Goal: Task Accomplishment & Management: Complete application form

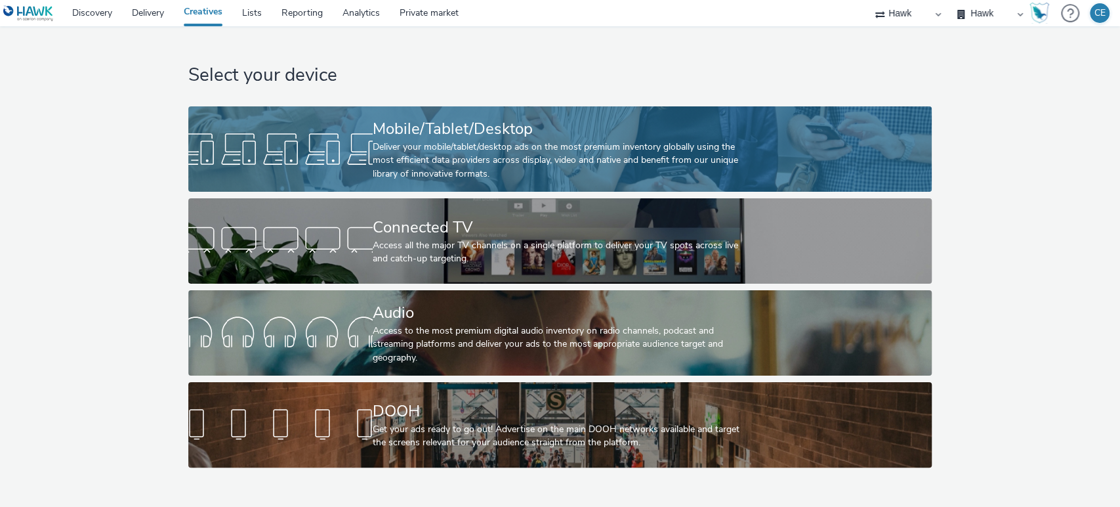
click at [343, 128] on div at bounding box center [280, 149] width 184 height 42
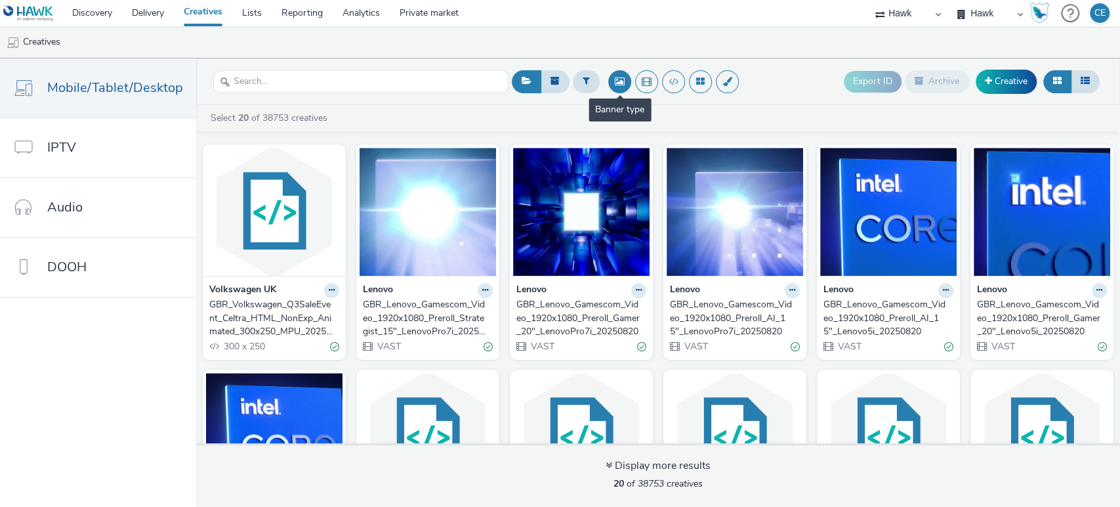
click at [614, 86] on button at bounding box center [619, 81] width 23 height 23
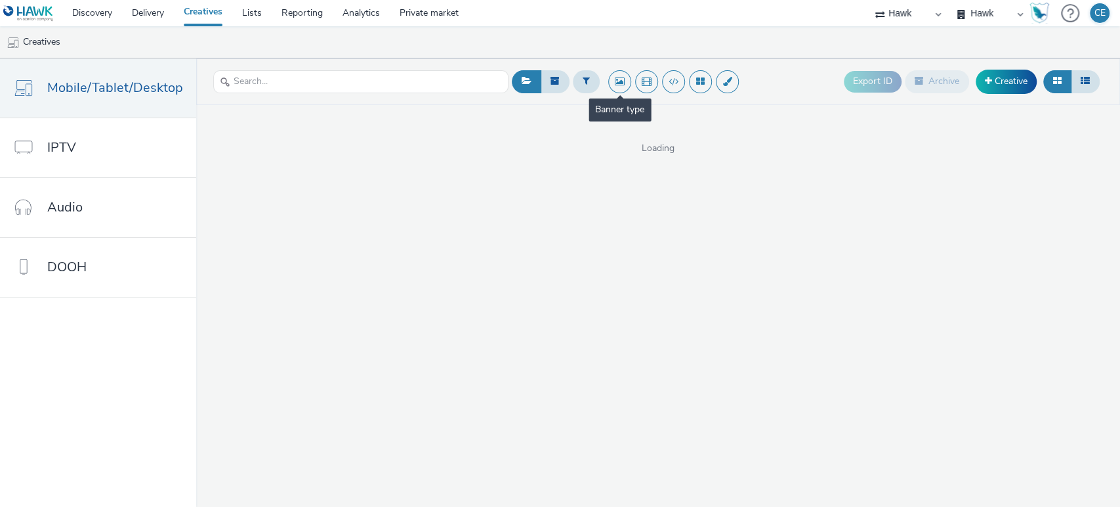
click at [613, 83] on button at bounding box center [619, 81] width 23 height 23
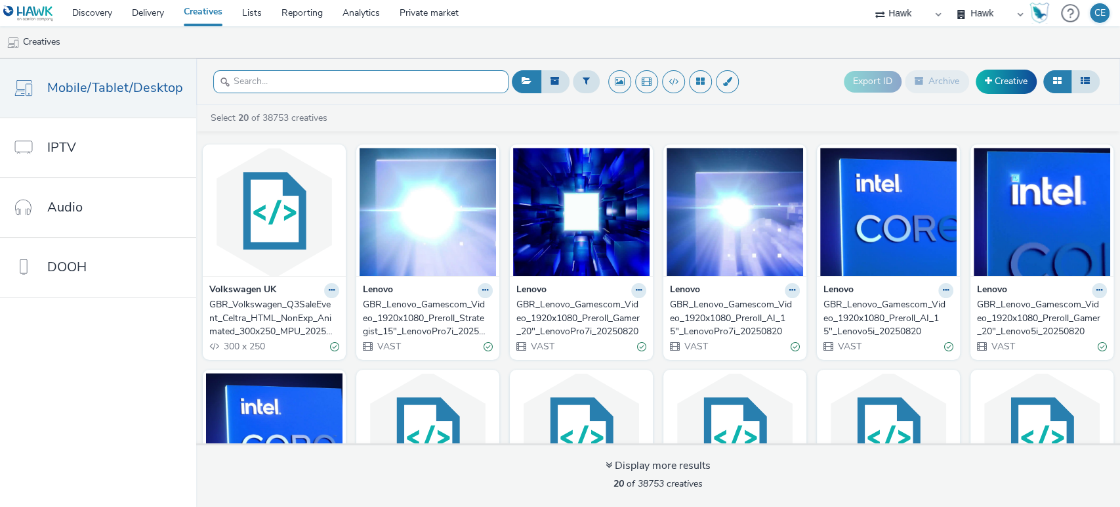
click at [420, 90] on input "text" at bounding box center [360, 81] width 295 height 23
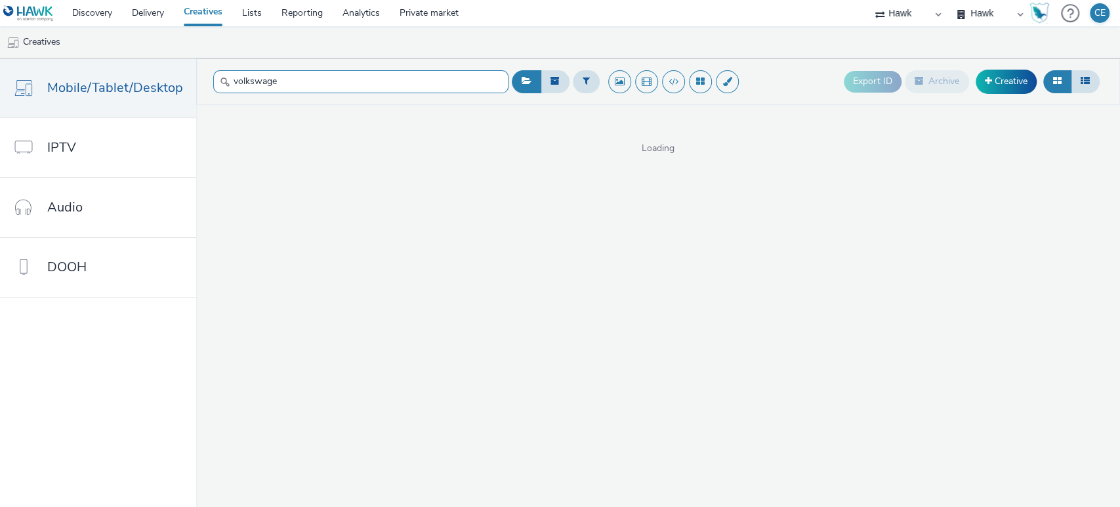
type input "volkswagen"
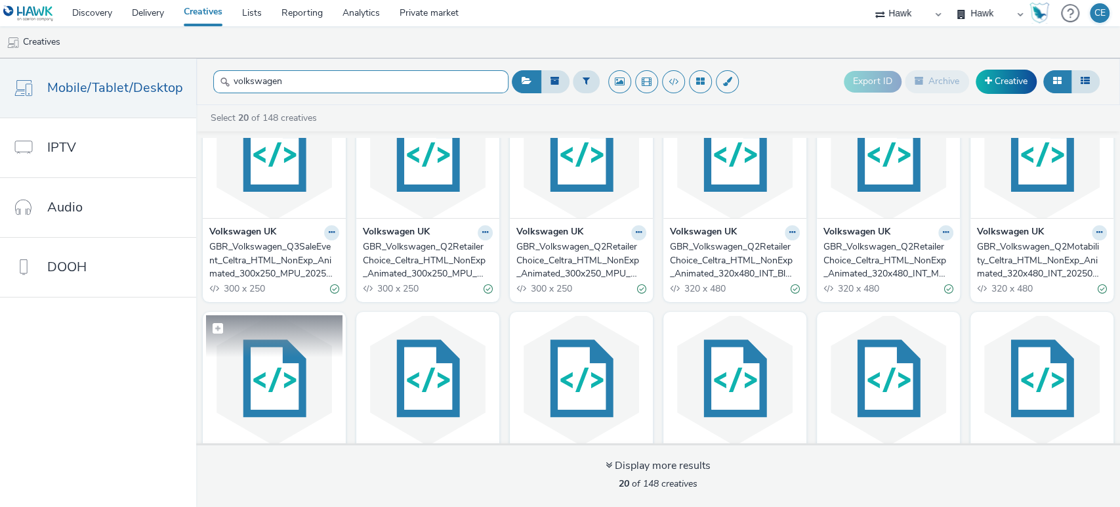
scroll to position [47, 0]
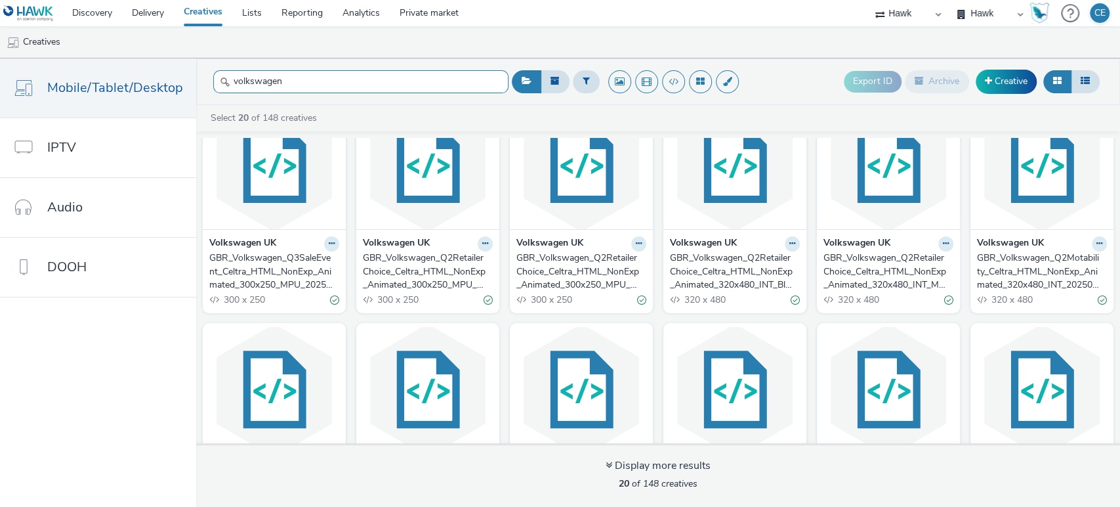
drag, startPoint x: 325, startPoint y: 79, endPoint x: 201, endPoint y: 70, distance: 124.4
click at [201, 70] on header "volkswagen Export ID Archive Creative" at bounding box center [658, 81] width 924 height 47
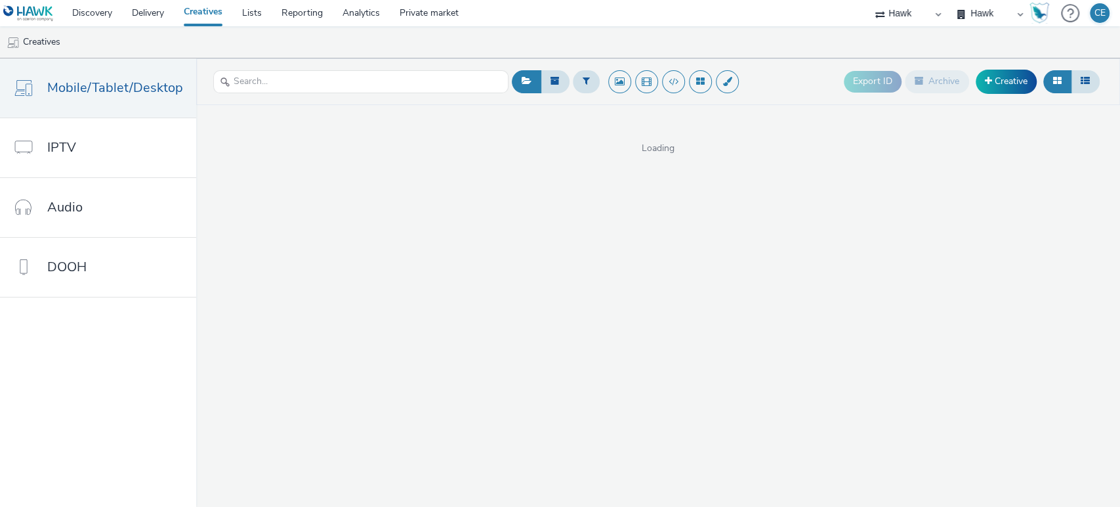
click at [795, 79] on div "Export ID Archive Creative" at bounding box center [806, 82] width 594 height 32
click at [1008, 87] on link "Creative" at bounding box center [1006, 82] width 61 height 24
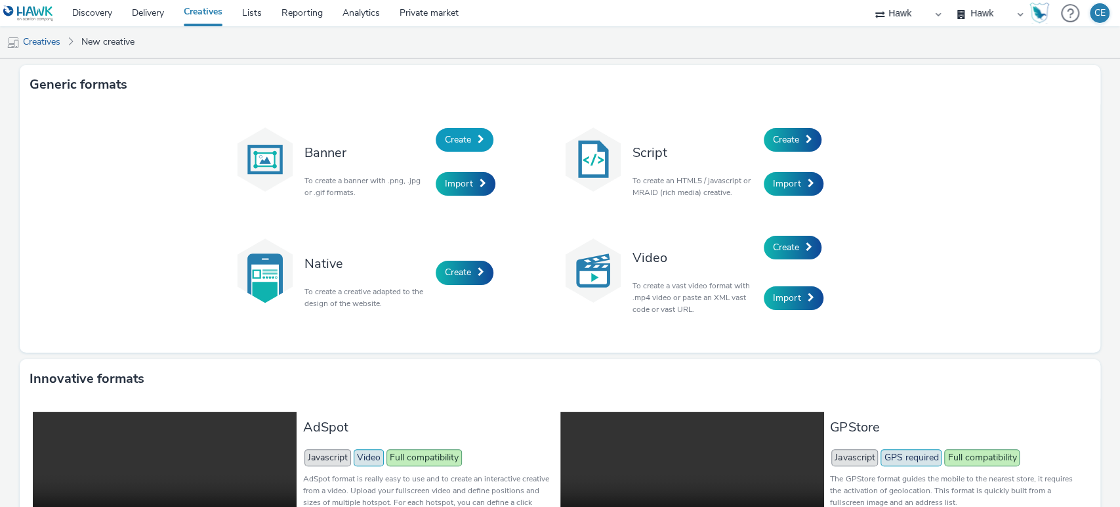
click at [445, 138] on span "Create" at bounding box center [458, 139] width 26 height 12
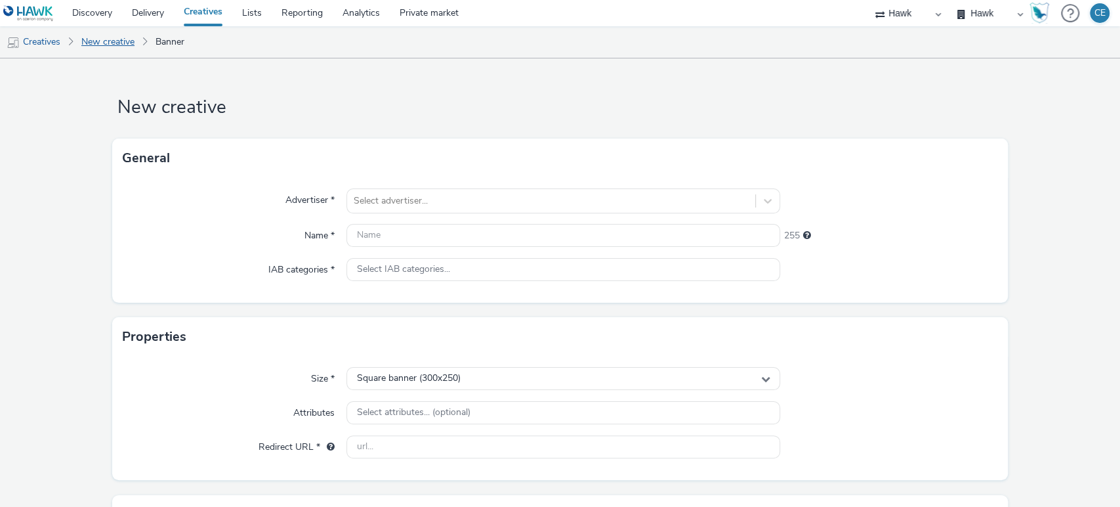
click at [131, 47] on link "New creative" at bounding box center [108, 41] width 66 height 31
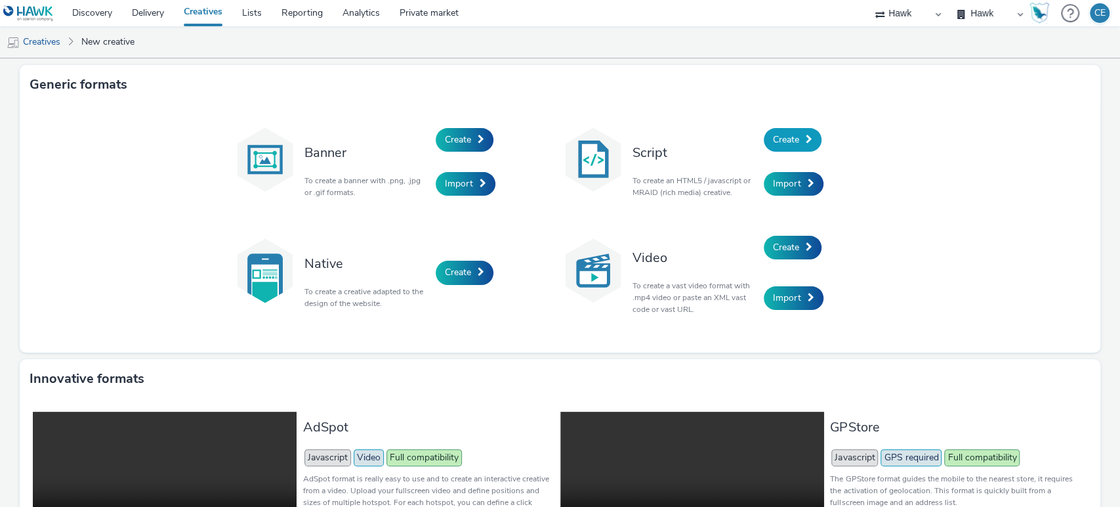
click at [773, 136] on span "Create" at bounding box center [786, 139] width 26 height 12
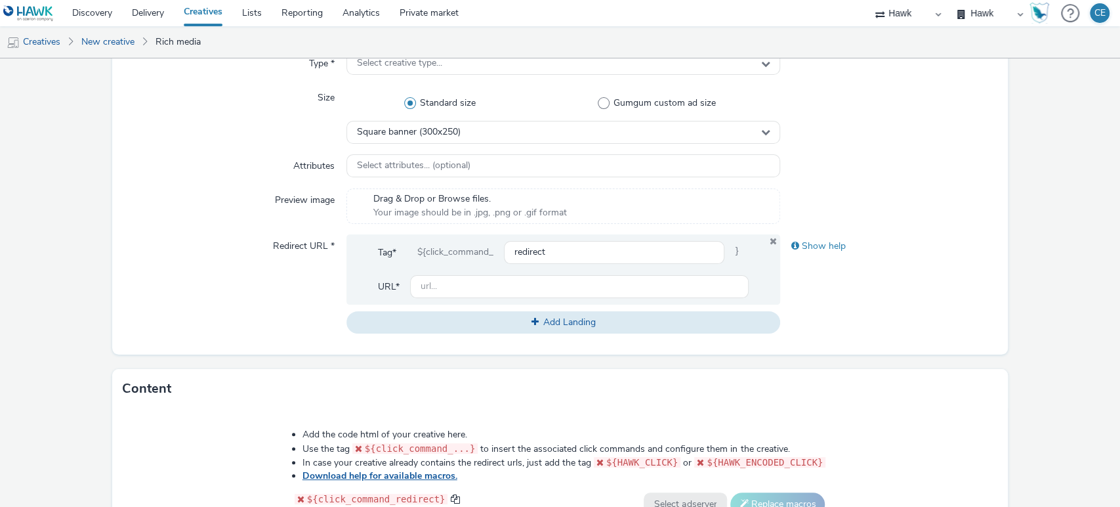
scroll to position [618, 0]
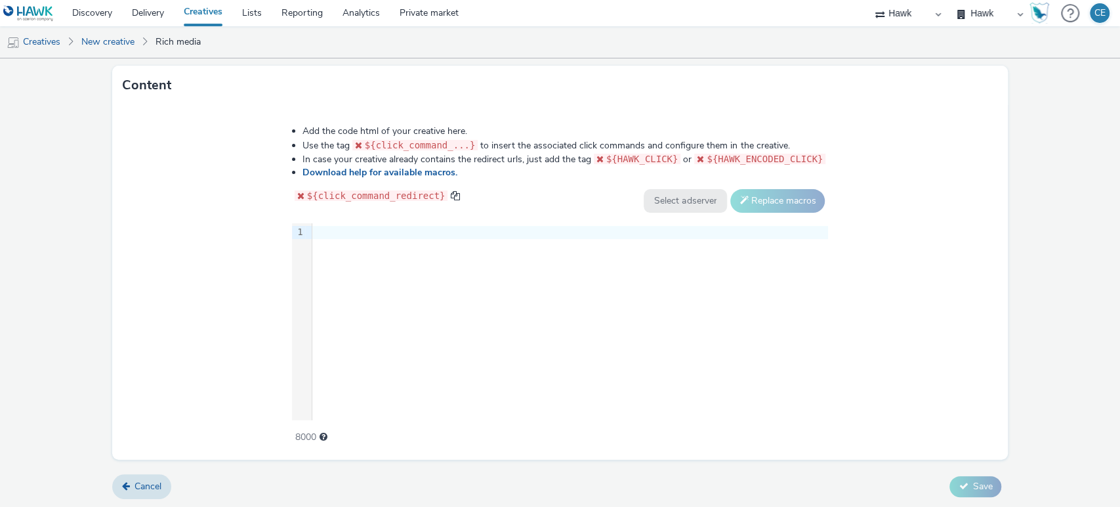
click at [348, 246] on div "9 1 ›" at bounding box center [560, 321] width 537 height 197
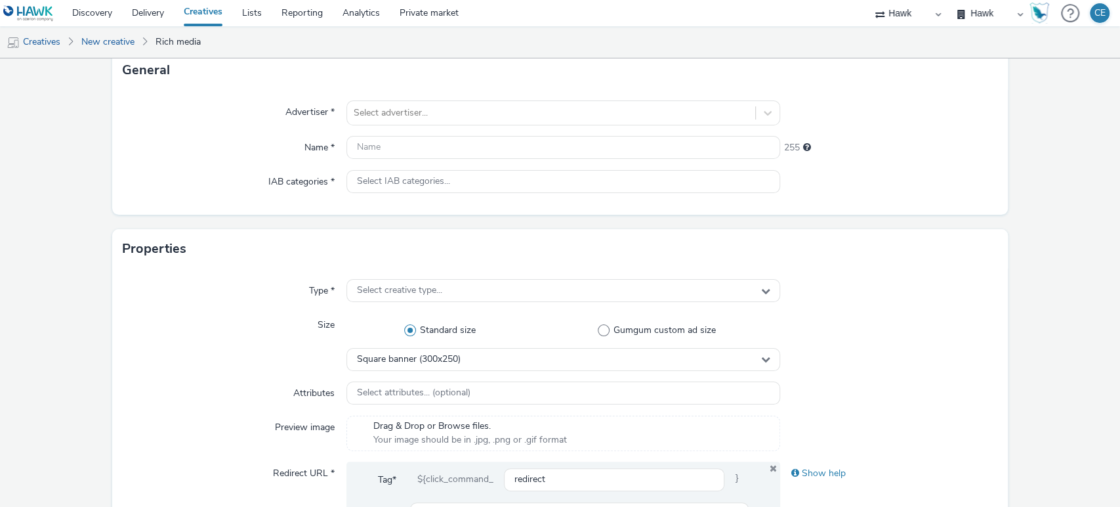
scroll to position [0, 0]
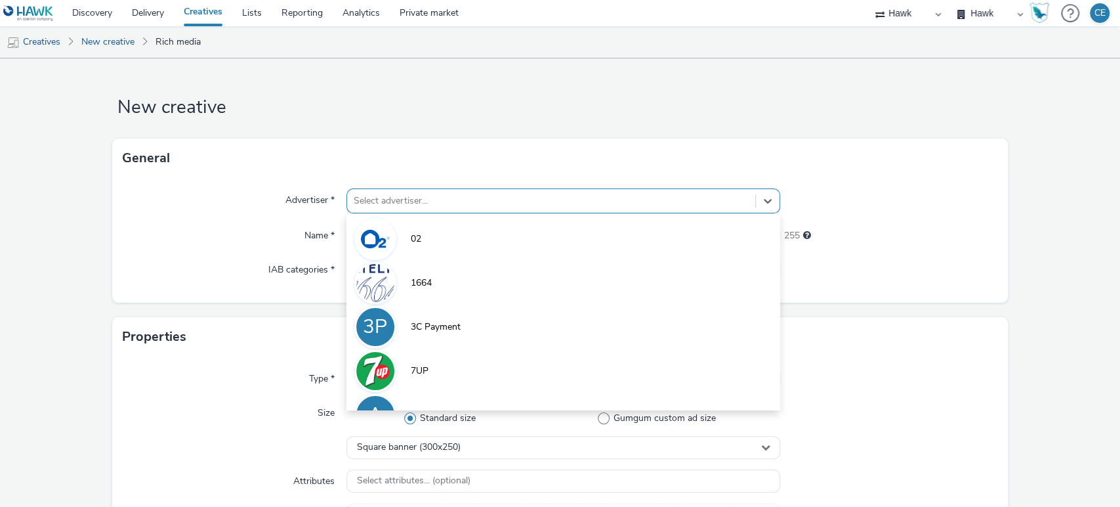
click at [398, 202] on div at bounding box center [552, 201] width 396 height 16
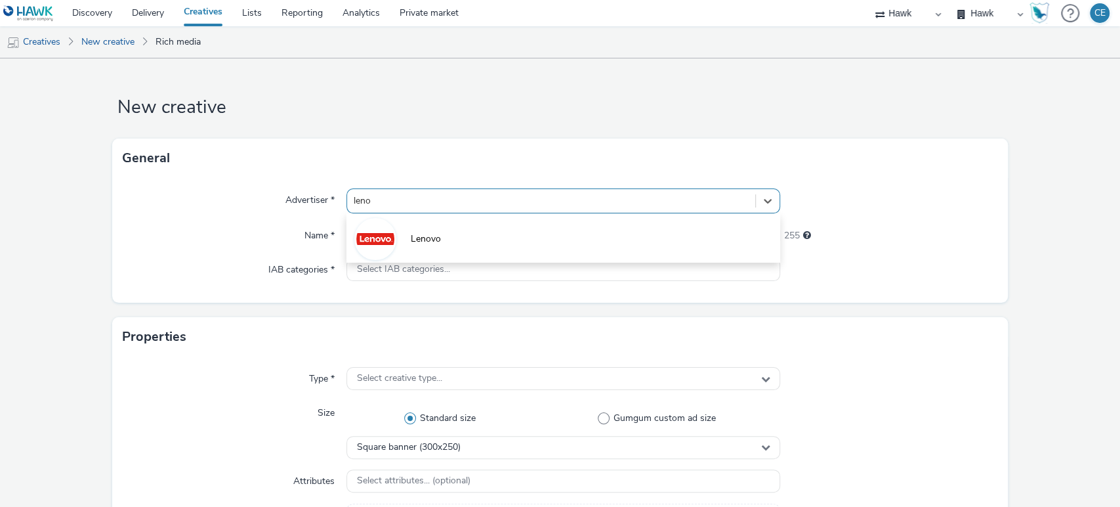
type input "lenov"
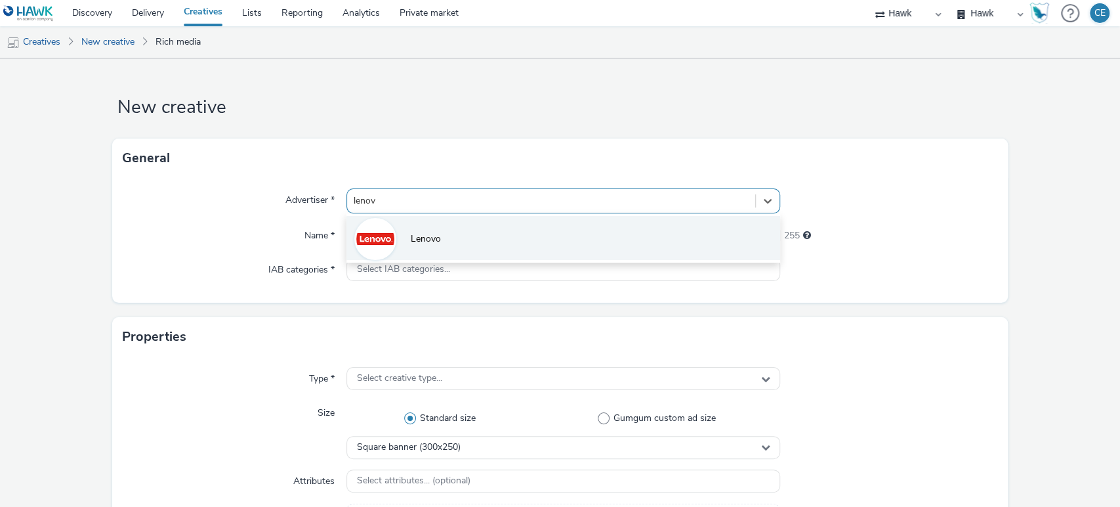
click at [445, 236] on li "Lenovo" at bounding box center [563, 238] width 434 height 44
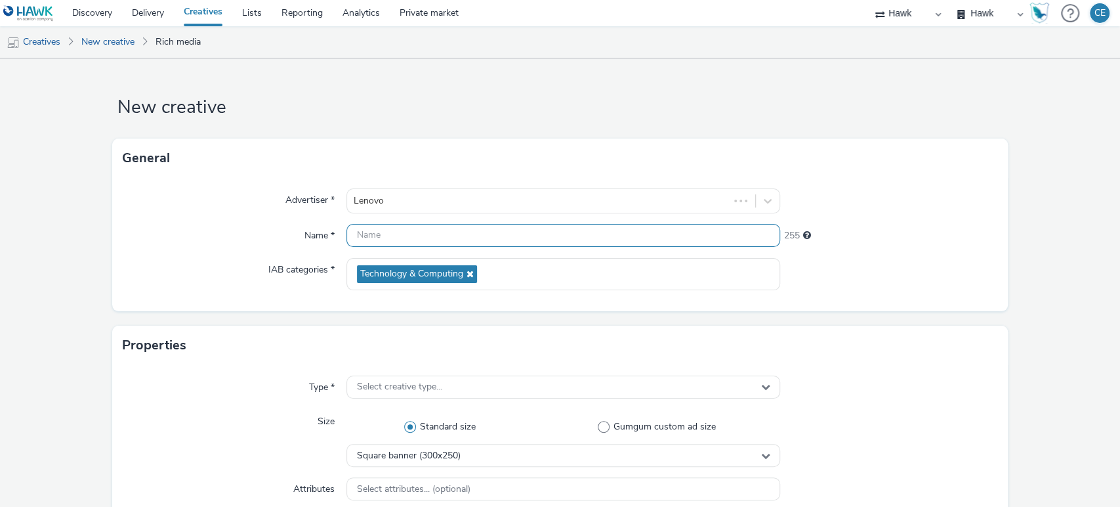
click at [457, 233] on input "text" at bounding box center [563, 235] width 434 height 23
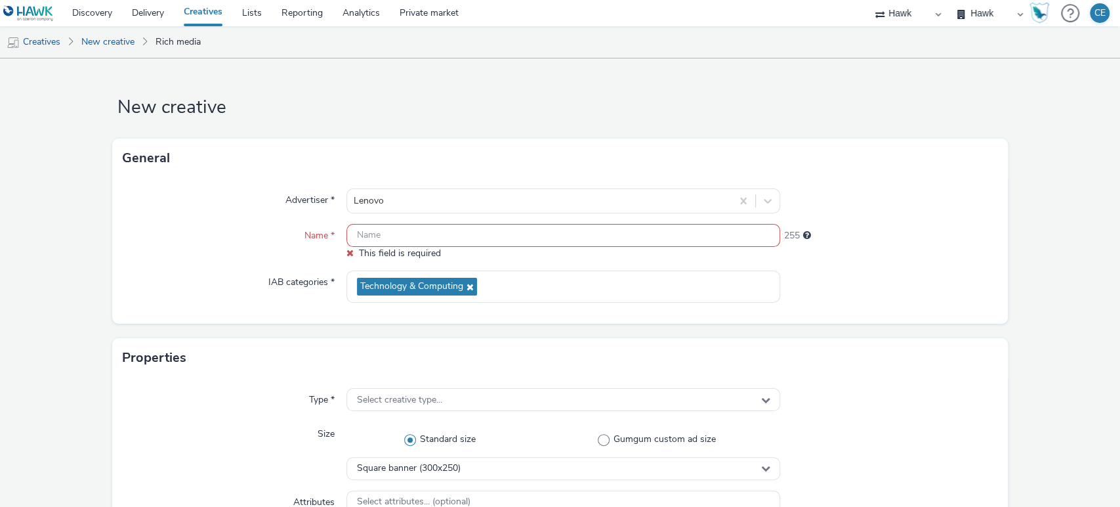
click at [413, 231] on input "text" at bounding box center [563, 235] width 434 height 23
paste input "[Country]_[Advertiser]_[CampaignName]_[PlatformHosted]_[CreativeType]_[Exp/NonE…"
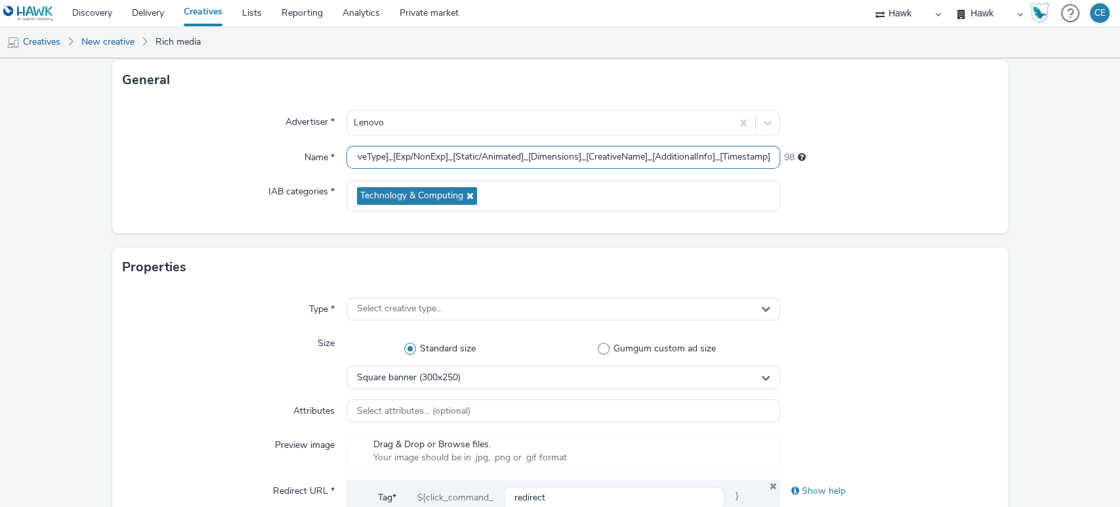
scroll to position [68, 0]
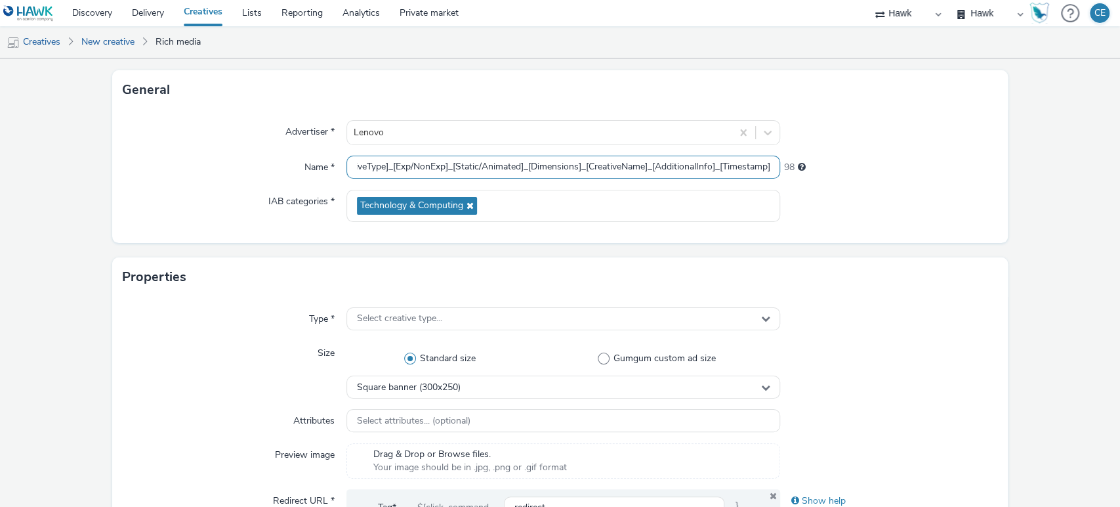
drag, startPoint x: 641, startPoint y: 163, endPoint x: 667, endPoint y: 164, distance: 25.6
click at [667, 164] on input "[Country]_[Advertiser]_[CampaignName]_[PlatformHosted]_[CreativeType]_[Exp/NonE…" at bounding box center [563, 167] width 434 height 23
drag, startPoint x: 423, startPoint y: 168, endPoint x: 722, endPoint y: 166, distance: 298.5
click at [722, 166] on input "[Country]_[Advertiser]_[CampaignName]_[PlatformHosted]_[CreativeType]_[Exp/NonE…" at bounding box center [563, 167] width 434 height 23
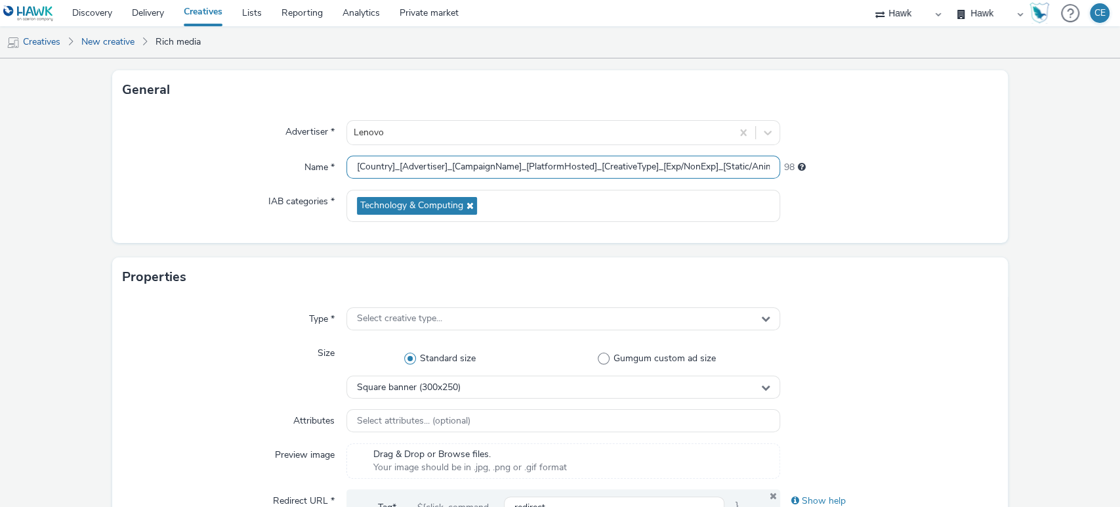
click at [732, 169] on input "[Country]_[Advertiser]_[CampaignName]_[PlatformHosted]_[CreativeType]_[Exp/NonE…" at bounding box center [563, 167] width 434 height 23
drag, startPoint x: 728, startPoint y: 169, endPoint x: 540, endPoint y: 173, distance: 188.3
click at [540, 173] on input "[Country]_[Advertiser]_[CampaignName]_[PlatformHosted]_[CreativeType]_[Exp/NonE…" at bounding box center [563, 167] width 434 height 23
click at [517, 159] on input "[Country]_[Advertiser]_[CampaignName]_[PlatformHosted]_[CreativeType]_[Exp/NonE…" at bounding box center [563, 167] width 434 height 23
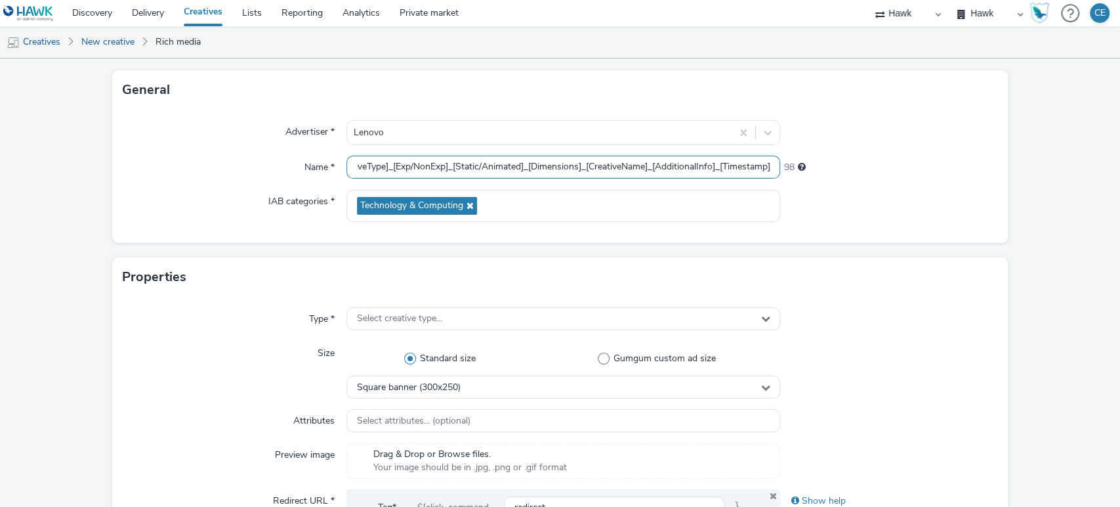
drag, startPoint x: 638, startPoint y: 163, endPoint x: 711, endPoint y: 175, distance: 74.4
click at [711, 175] on input "[Country]_[Advertiser]_[CampaignName]_[PlatformHosted]_[CreativeType]_[Exp/NonE…" at bounding box center [563, 167] width 434 height 23
click at [712, 172] on input "[Country]_[Advertiser]_[CampaignName]_[PlatformHosted]_[CreativeType]_[Exp/NonE…" at bounding box center [563, 167] width 434 height 23
click at [764, 163] on input "[Country]_[Advertiser]_[CampaignName]_[PlatformHosted]_[CreativeType]_[Exp/NonE…" at bounding box center [563, 167] width 434 height 23
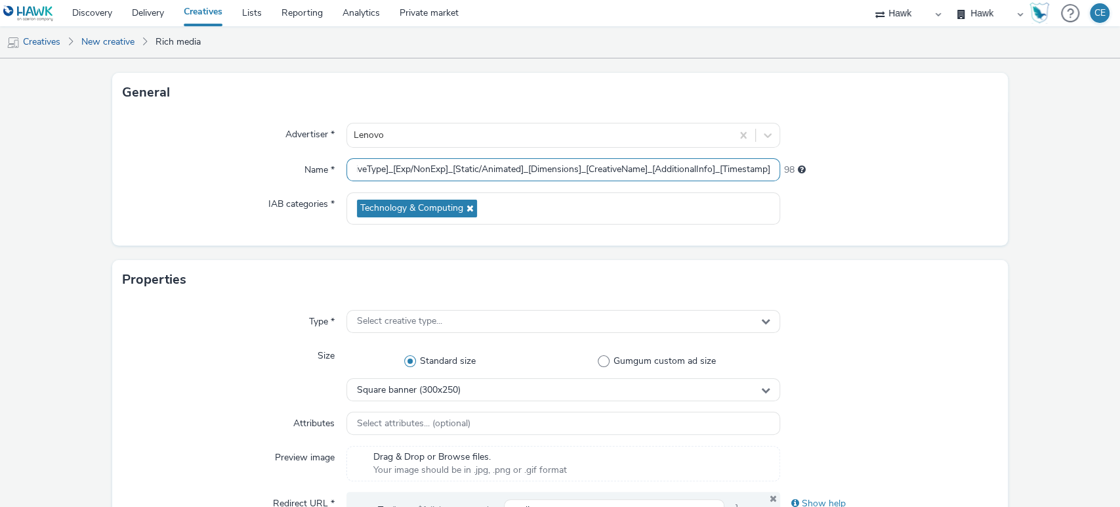
drag, startPoint x: 764, startPoint y: 172, endPoint x: 800, endPoint y: 177, distance: 36.5
click at [800, 177] on div "Name * [Country]_[Advertiser]_[CampaignName]_[PlatformHosted]_[CreativeType]_[E…" at bounding box center [560, 170] width 875 height 24
type input "[Country]_[Advertiser]_[CampaignName]_[PlatformHosted]_[CreativeType]_[Exp/NonE…"
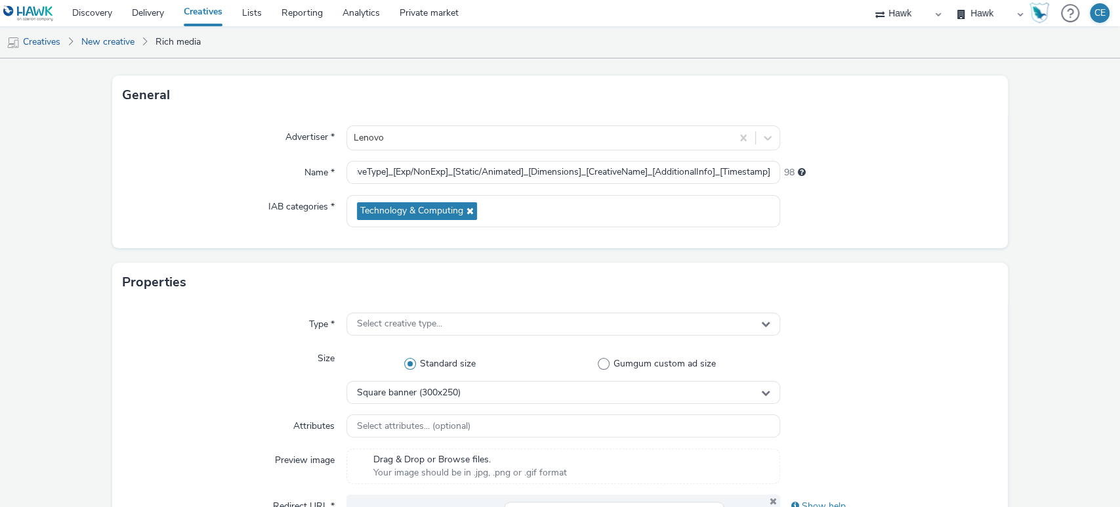
click at [809, 119] on div "Advertiser * Lenovo Name * [Country]_[Advertiser]_[CampaignName]_[PlatformHoste…" at bounding box center [560, 181] width 896 height 133
click at [323, 154] on div "Advertiser * Lenovo Name * [Country]_[Advertiser]_[CampaignName]_[PlatformHoste…" at bounding box center [560, 181] width 896 height 133
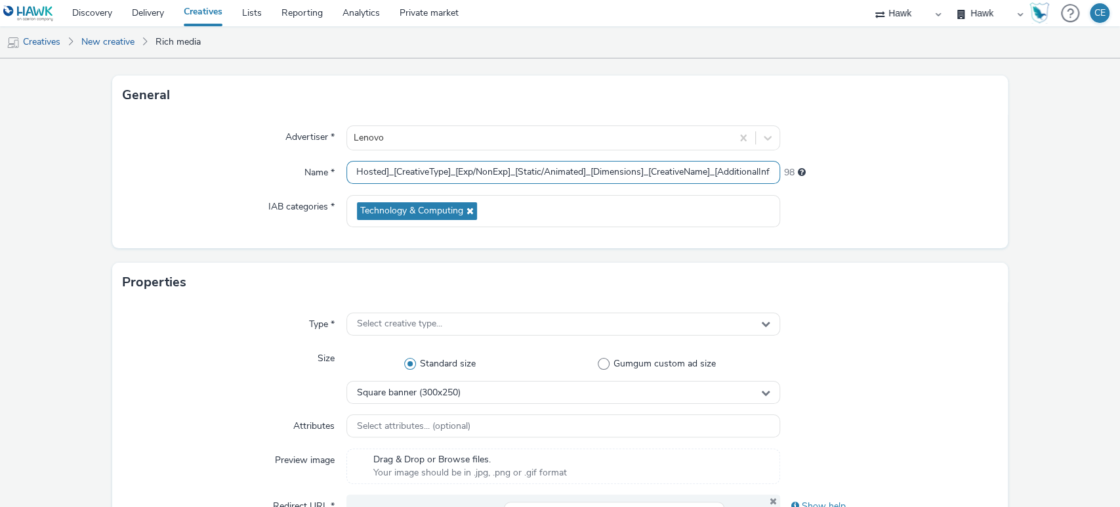
scroll to position [0, 287]
drag, startPoint x: 352, startPoint y: 172, endPoint x: 837, endPoint y: 203, distance: 486.5
click at [837, 203] on div "Advertiser * Lenovo Name * [Country]_[Advertiser]_[CampaignName]_[PlatformHoste…" at bounding box center [560, 181] width 896 height 133
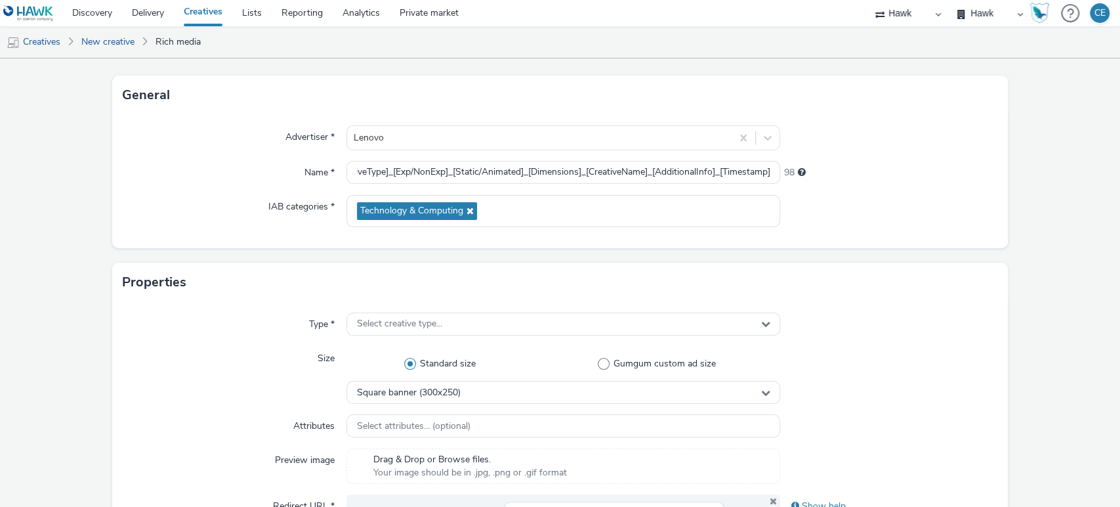
click at [840, 152] on div "Advertiser * Lenovo Name * [Country]_[Advertiser]_[CampaignName]_[PlatformHoste…" at bounding box center [560, 181] width 896 height 133
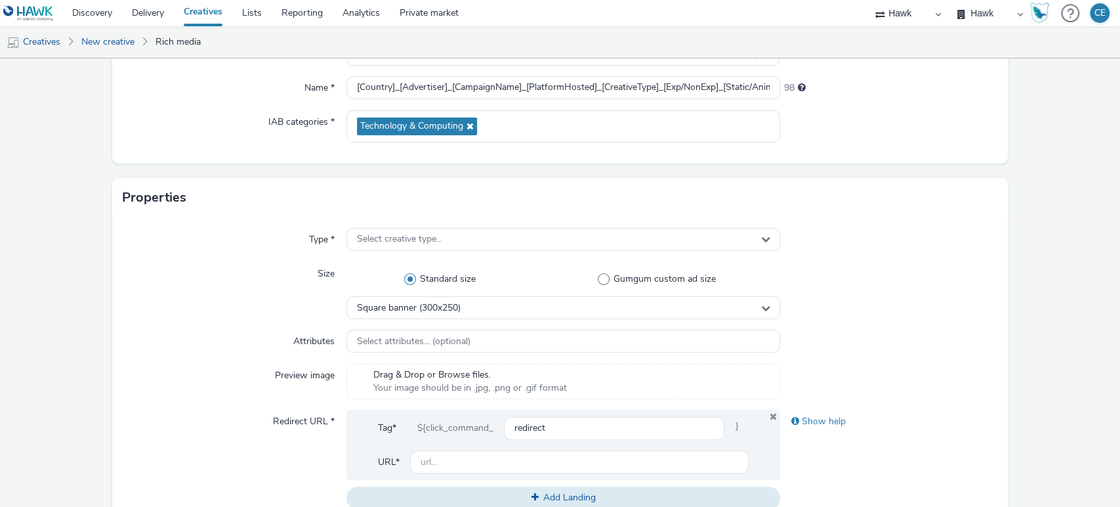
scroll to position [148, 0]
click at [624, 242] on div "Select creative type..." at bounding box center [563, 238] width 434 height 23
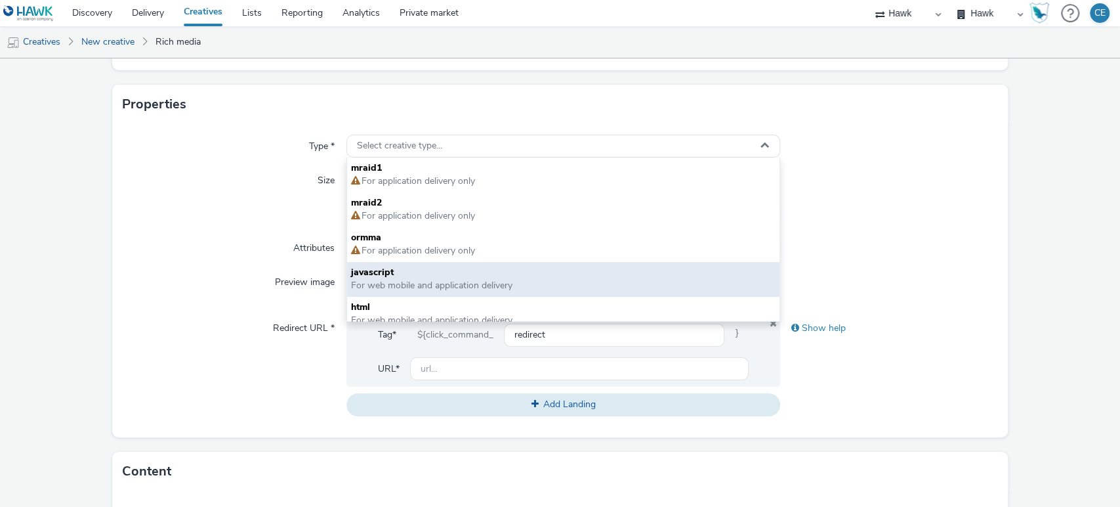
scroll to position [9, 0]
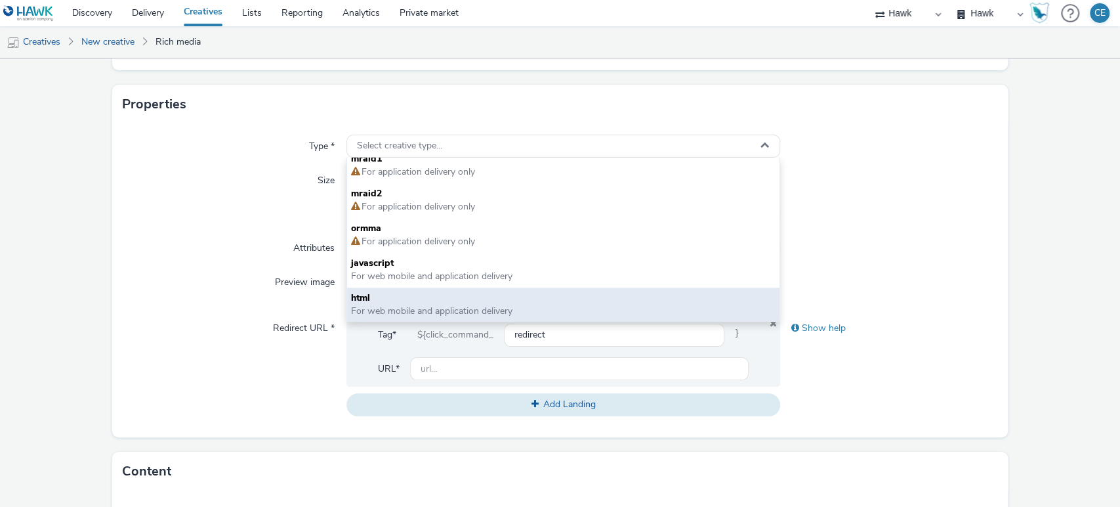
click at [404, 299] on span "html" at bounding box center [563, 297] width 425 height 13
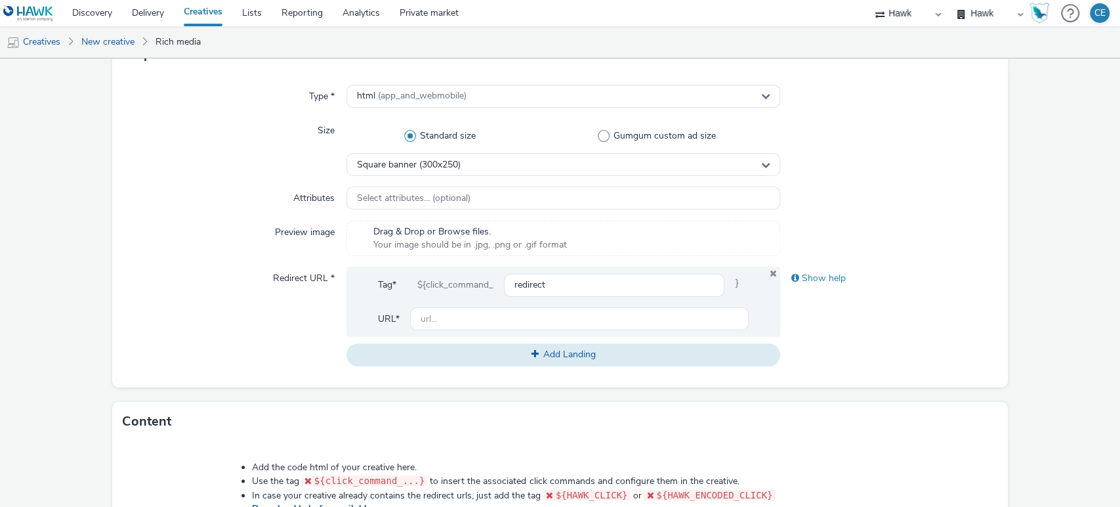
scroll to position [362, 0]
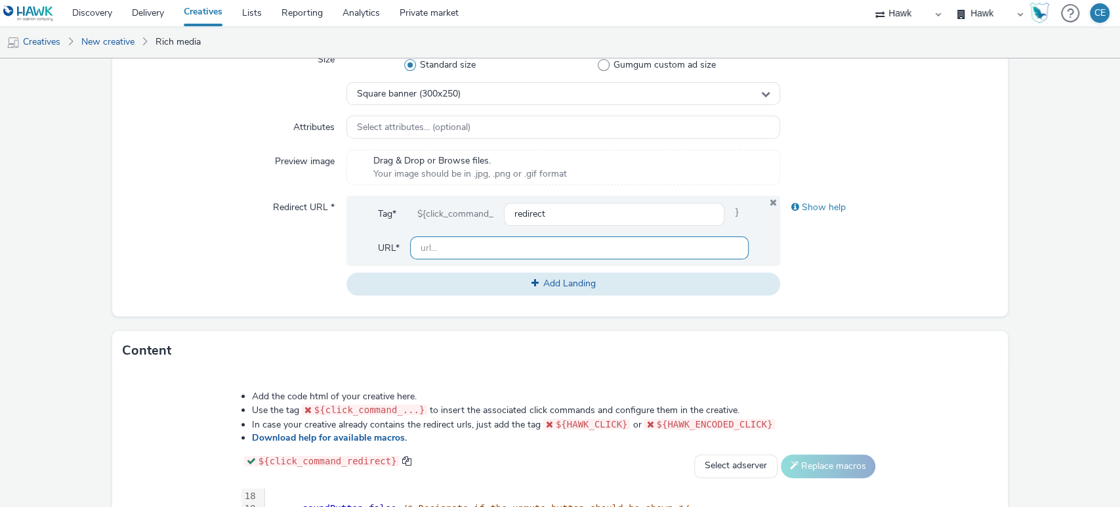
click at [487, 249] on input "text" at bounding box center [579, 247] width 339 height 23
click at [255, 245] on div "Redirect URL *" at bounding box center [235, 245] width 224 height 99
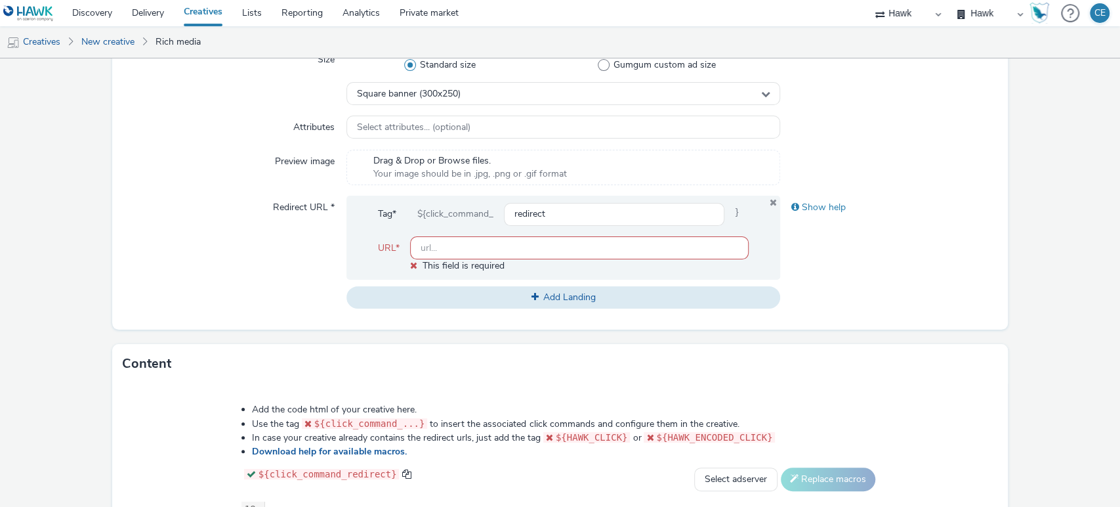
click at [456, 248] on input "text" at bounding box center [579, 247] width 339 height 23
click at [262, 224] on div "Redirect URL *" at bounding box center [235, 252] width 224 height 113
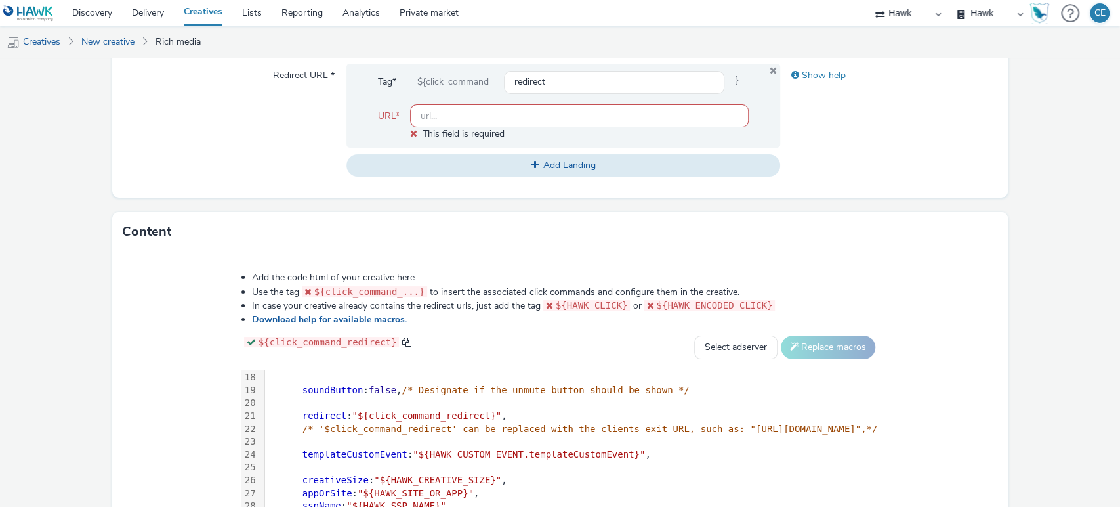
scroll to position [430, 0]
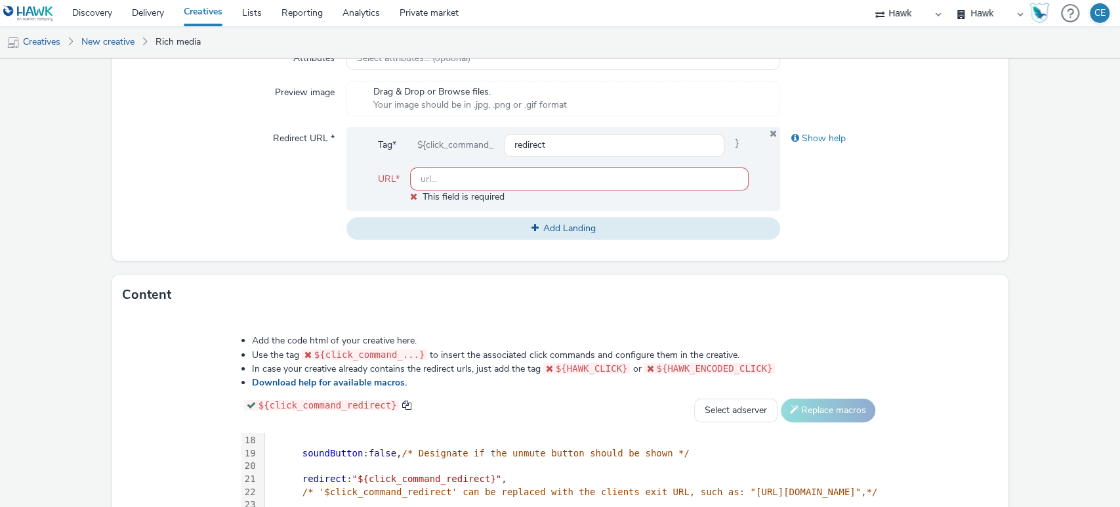
click at [680, 173] on input "text" at bounding box center [579, 178] width 339 height 23
type input "https://nationaldebtline.org/freedebtadvice/?utm_source=HAWK&utm_medium=DOOH"
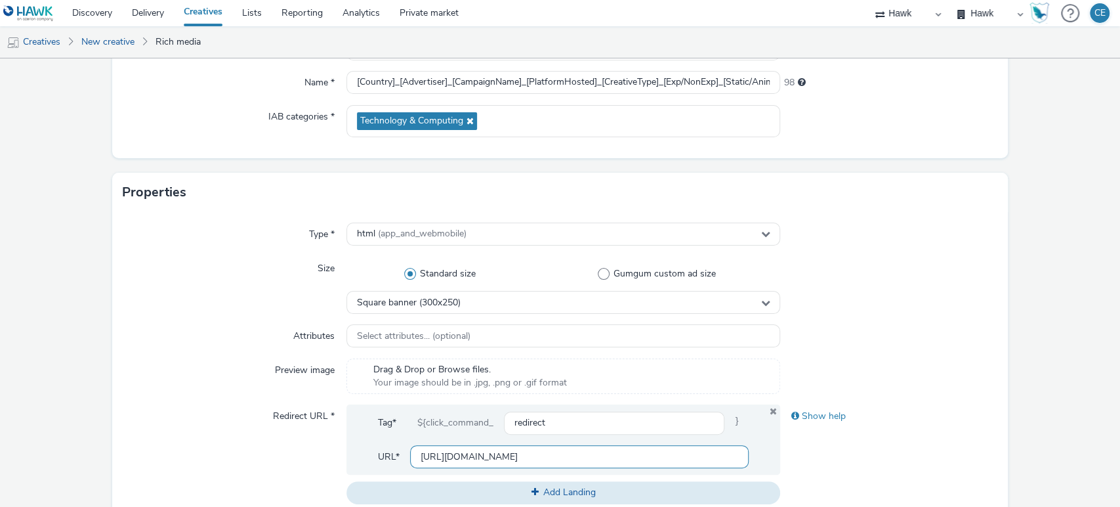
scroll to position [0, 0]
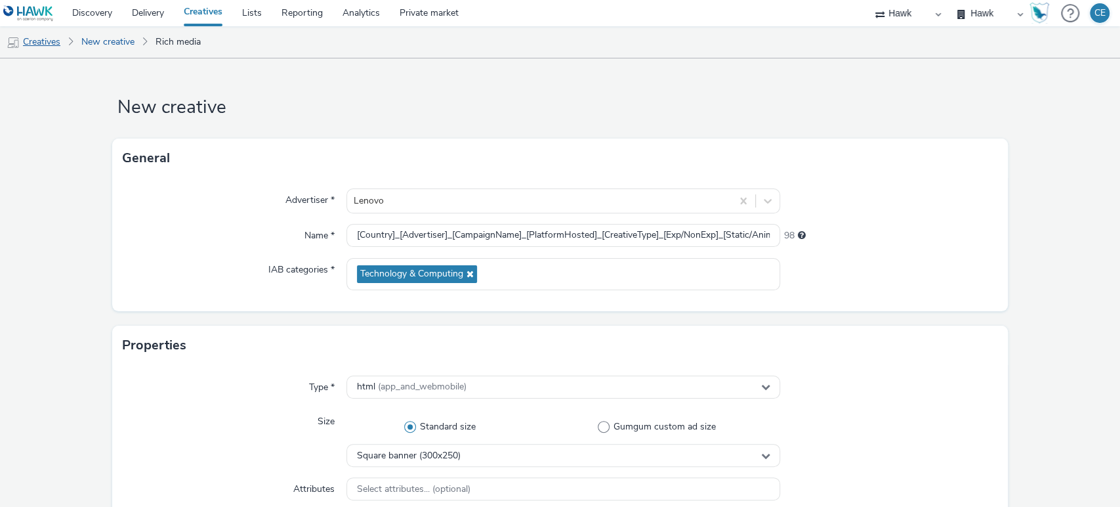
click at [59, 45] on link "Creatives" at bounding box center [33, 41] width 67 height 31
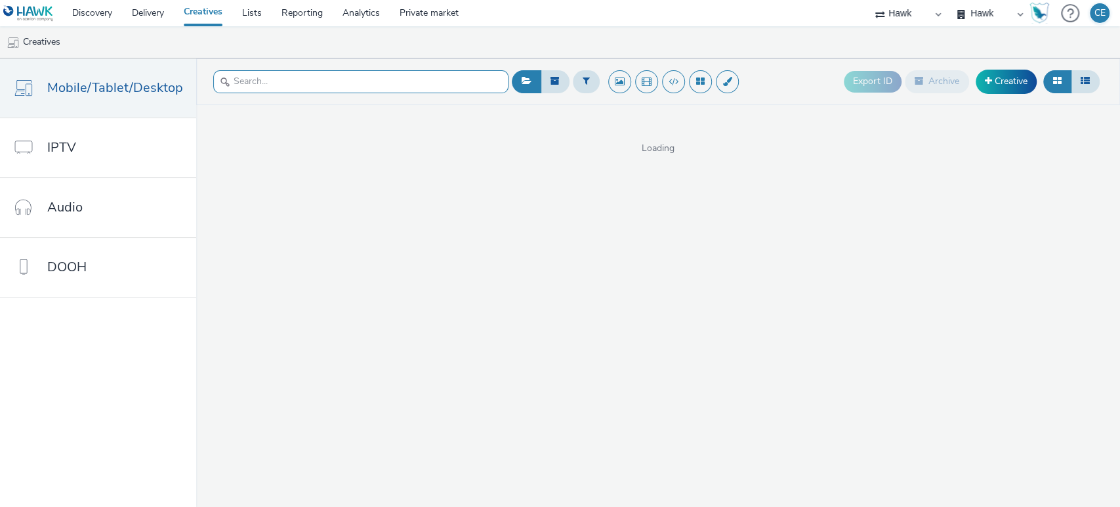
click at [381, 90] on input "text" at bounding box center [360, 81] width 295 height 23
click at [666, 87] on button at bounding box center [673, 81] width 23 height 23
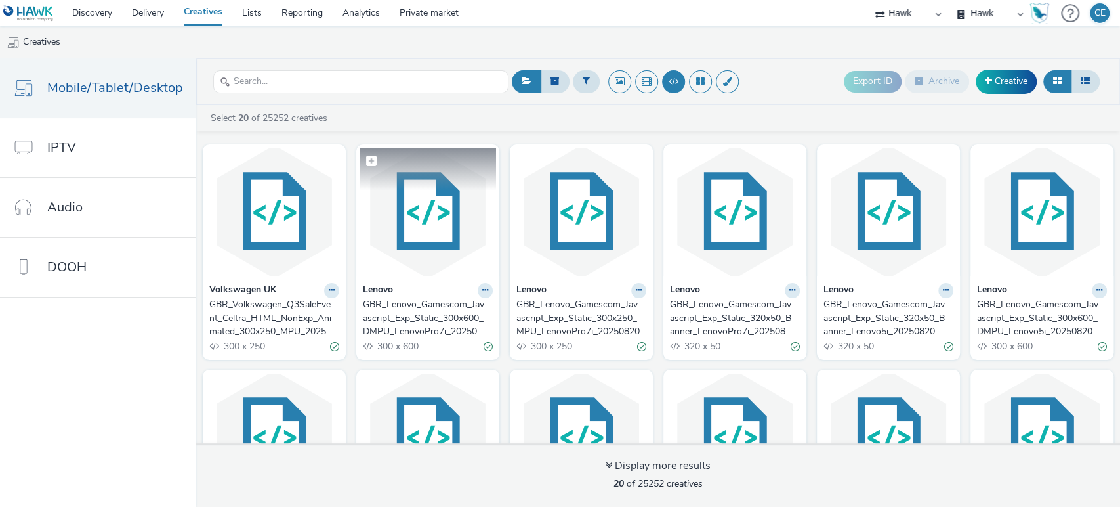
click at [396, 232] on img at bounding box center [428, 212] width 136 height 128
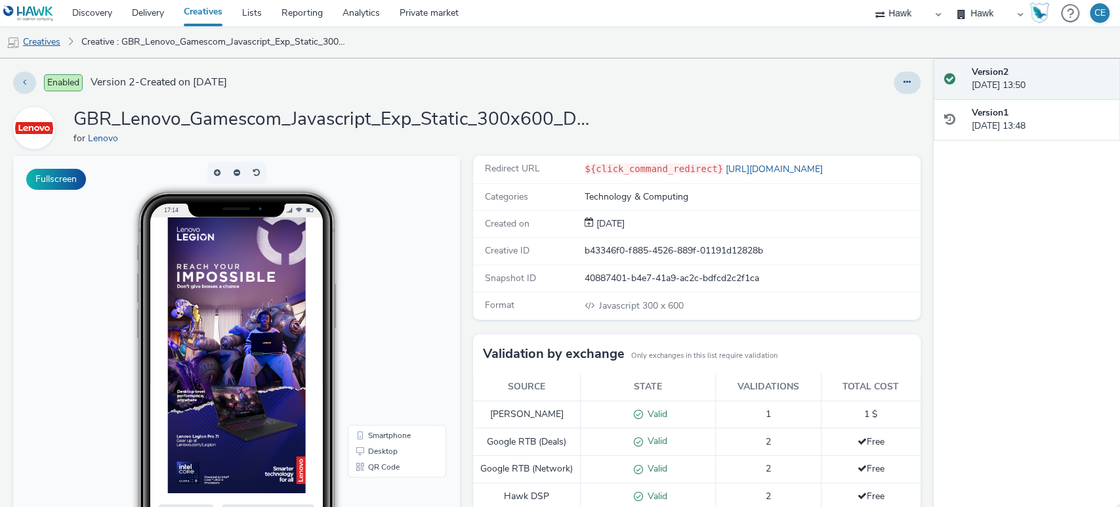
click at [62, 40] on link "Creatives" at bounding box center [33, 41] width 67 height 31
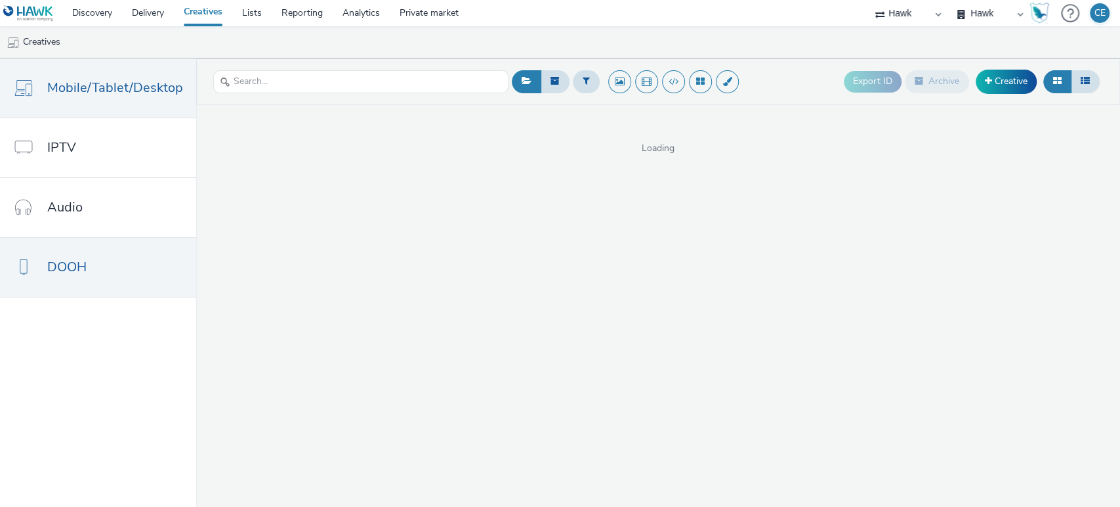
click at [152, 276] on link "DOOH" at bounding box center [98, 267] width 196 height 59
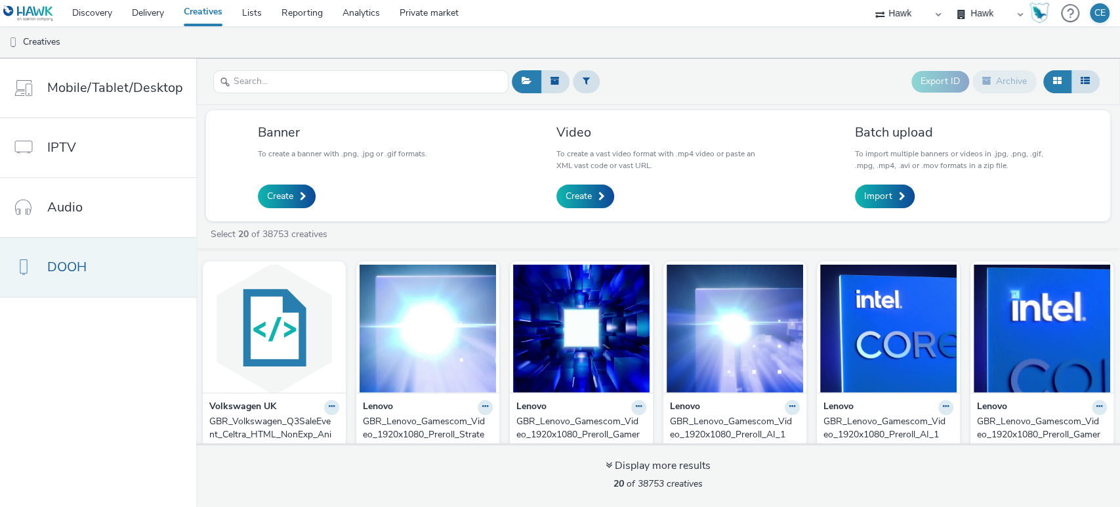
click at [73, 262] on span "DOOH" at bounding box center [66, 266] width 39 height 19
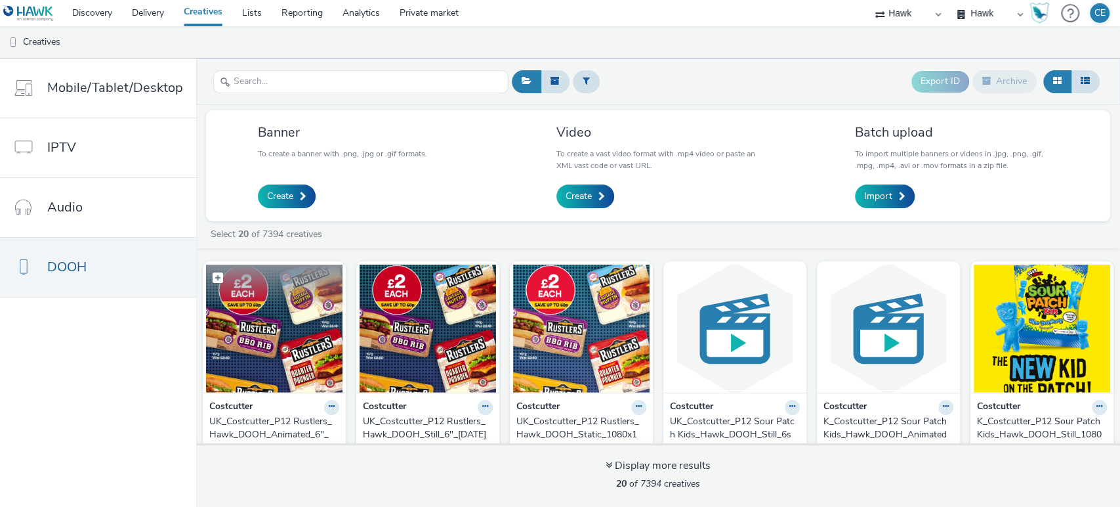
scroll to position [73, 0]
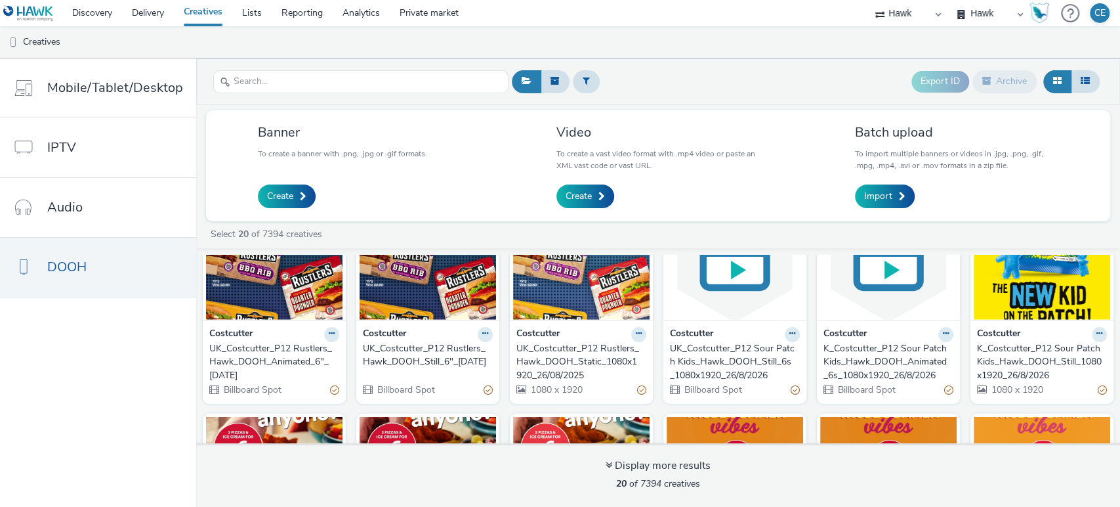
click at [275, 317] on img at bounding box center [274, 256] width 136 height 128
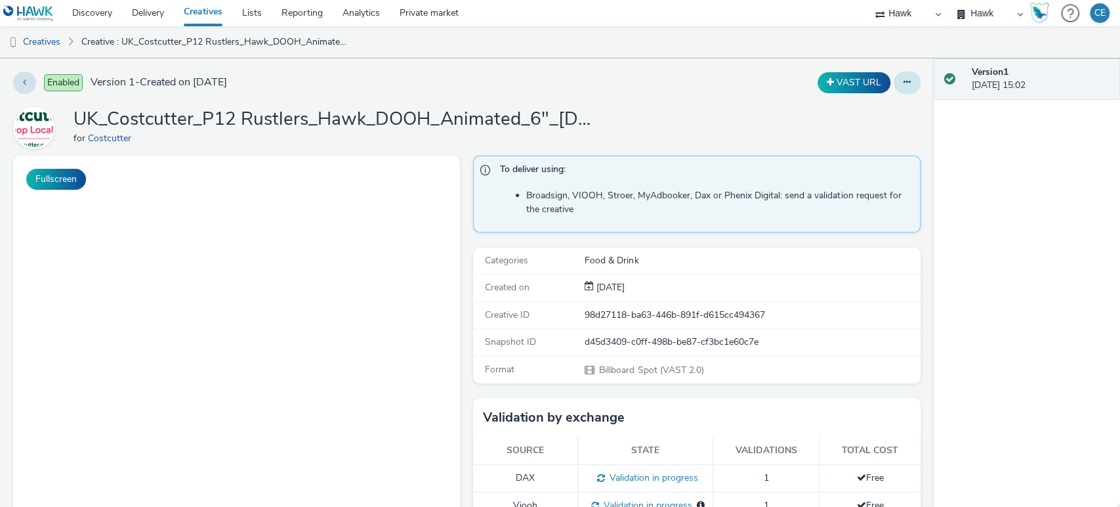
click at [903, 85] on icon at bounding box center [906, 81] width 7 height 9
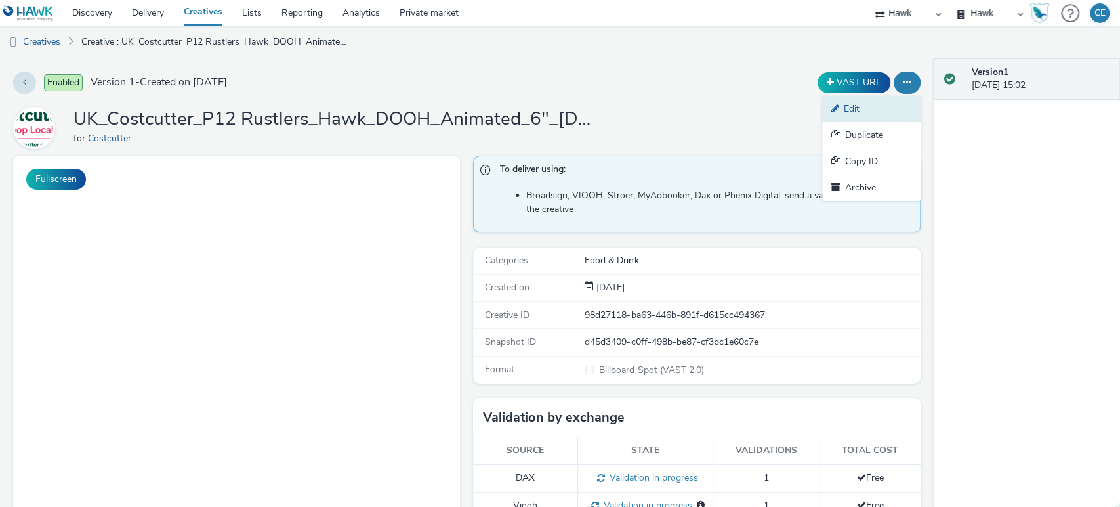
click at [861, 110] on link "Edit" at bounding box center [871, 109] width 98 height 26
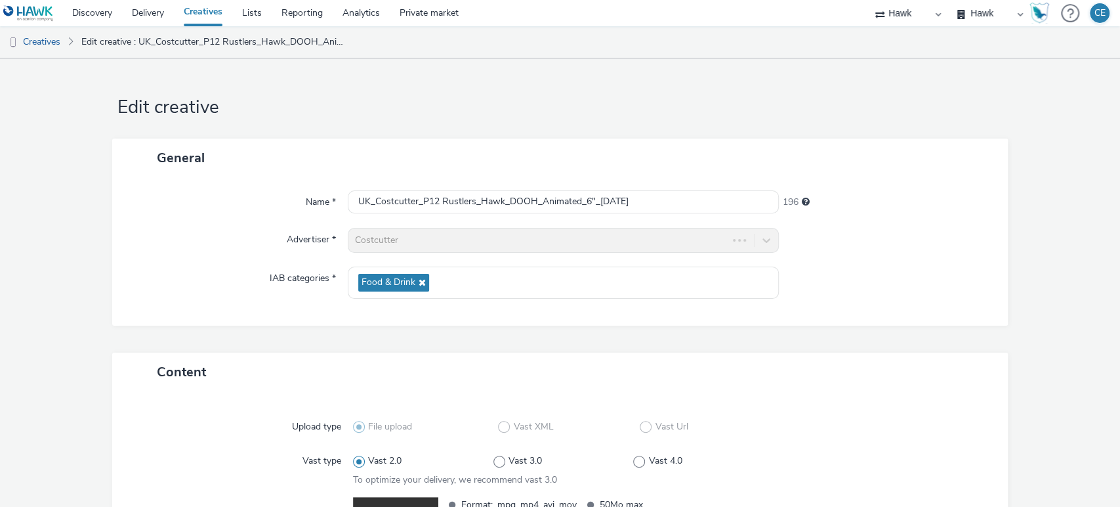
scroll to position [73, 0]
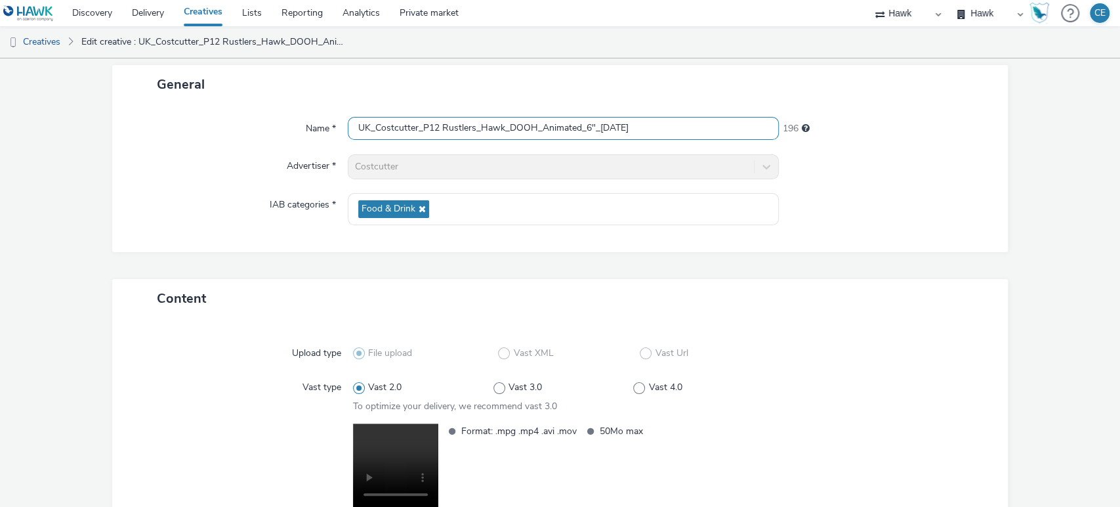
drag, startPoint x: 701, startPoint y: 129, endPoint x: 339, endPoint y: 114, distance: 362.5
click at [339, 114] on div "Name * UK_Costcutter_P12 Rustlers_Hawk_DOOH_Animated_6"_26/08/2025 196 Advertis…" at bounding box center [560, 178] width 896 height 148
click at [421, 106] on div "Name * UK_Costcutter_P12 Rustlers_Hawk_DOOH_Animated_6"_26/08/2025 196 Advertis…" at bounding box center [560, 178] width 896 height 148
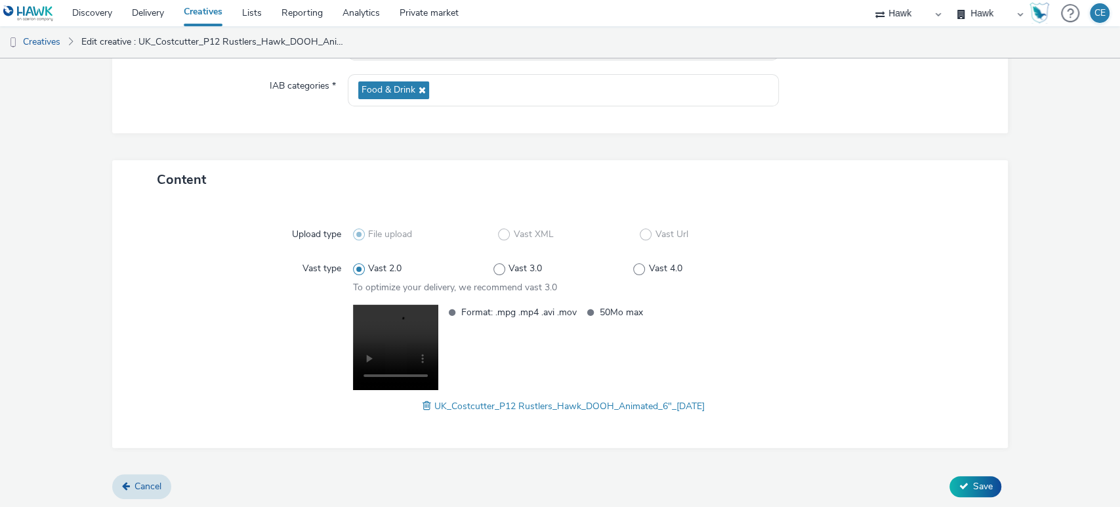
scroll to position [0, 0]
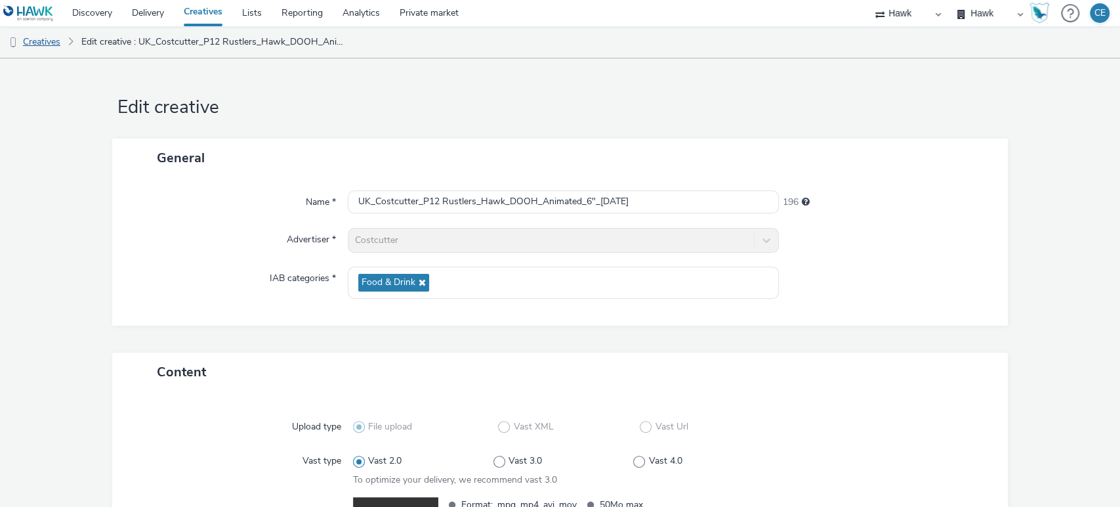
click at [43, 39] on link "Creatives" at bounding box center [33, 41] width 67 height 31
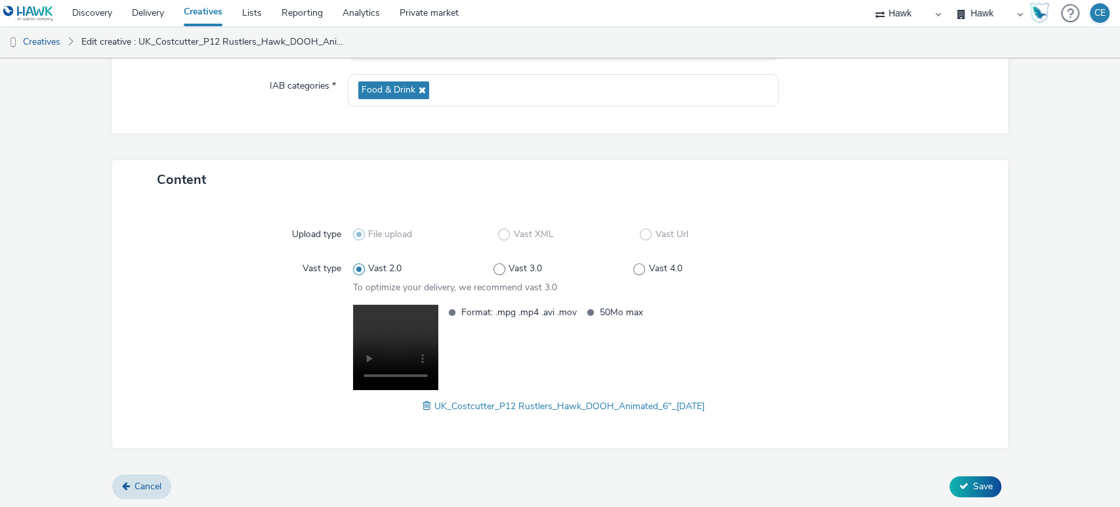
click at [152, 499] on form "Edit creative General Name * UK_Costcutter_P12 Rustlers_Hawk_DOOH_Animated_6"_2…" at bounding box center [560, 187] width 1120 height 642
click at [147, 480] on span "Cancel" at bounding box center [148, 486] width 27 height 12
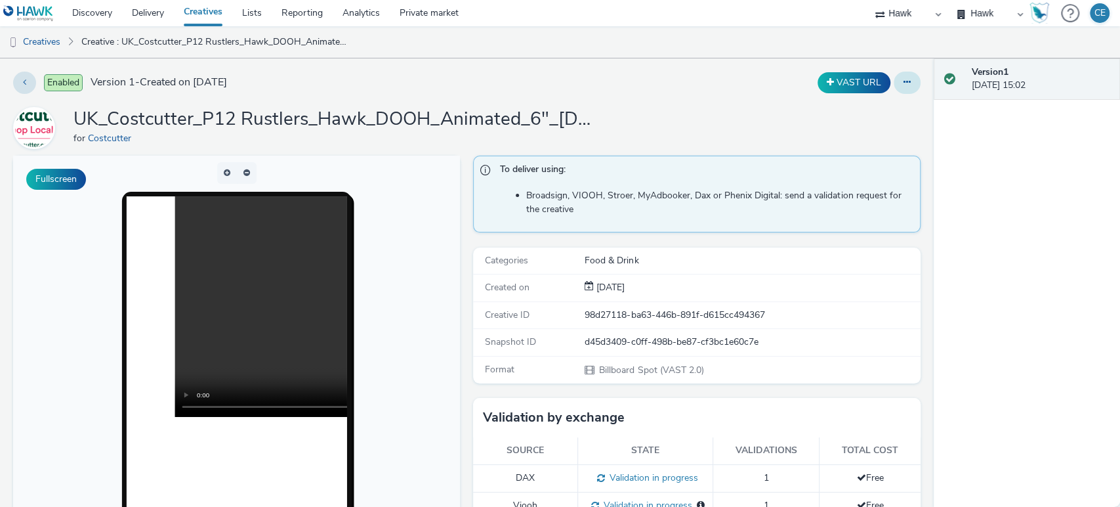
click at [903, 84] on icon at bounding box center [906, 81] width 7 height 9
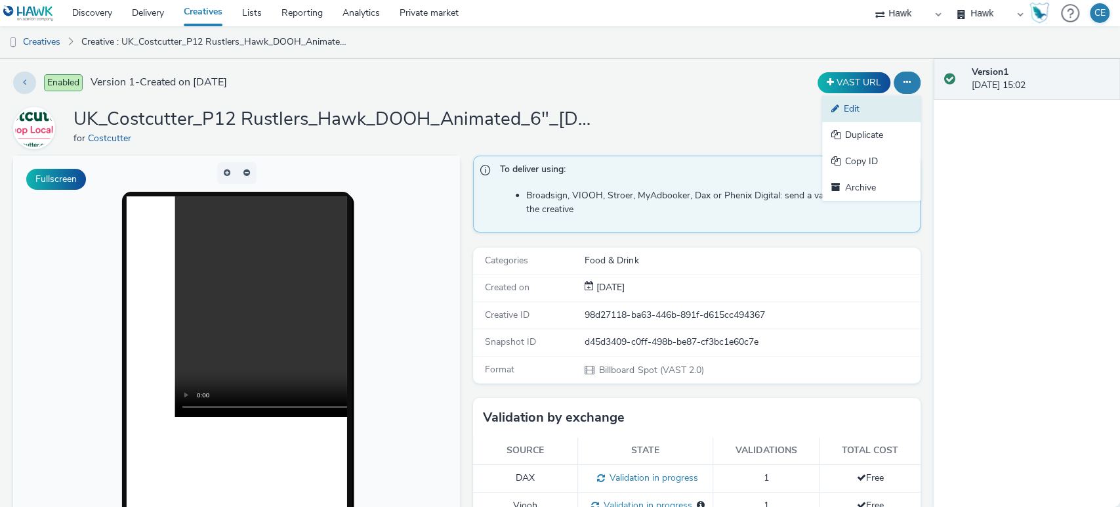
click at [856, 106] on link "Edit" at bounding box center [871, 109] width 98 height 26
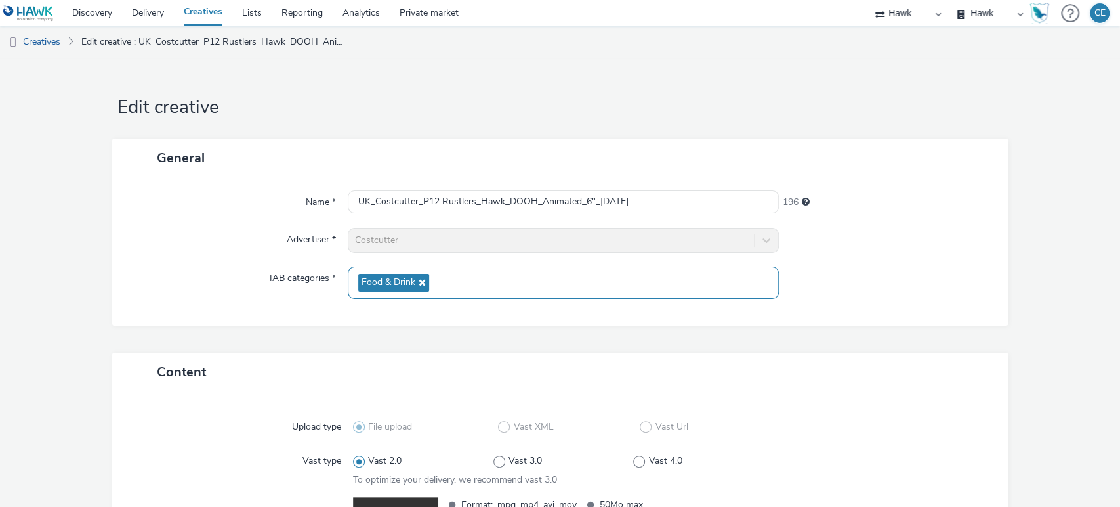
scroll to position [192, 0]
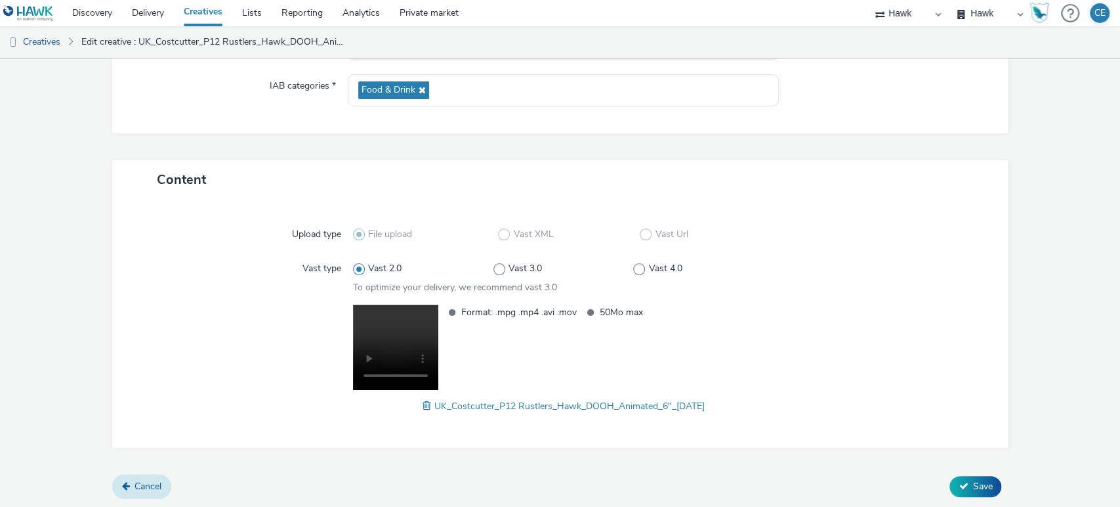
click at [169, 483] on link "Cancel" at bounding box center [141, 486] width 59 height 25
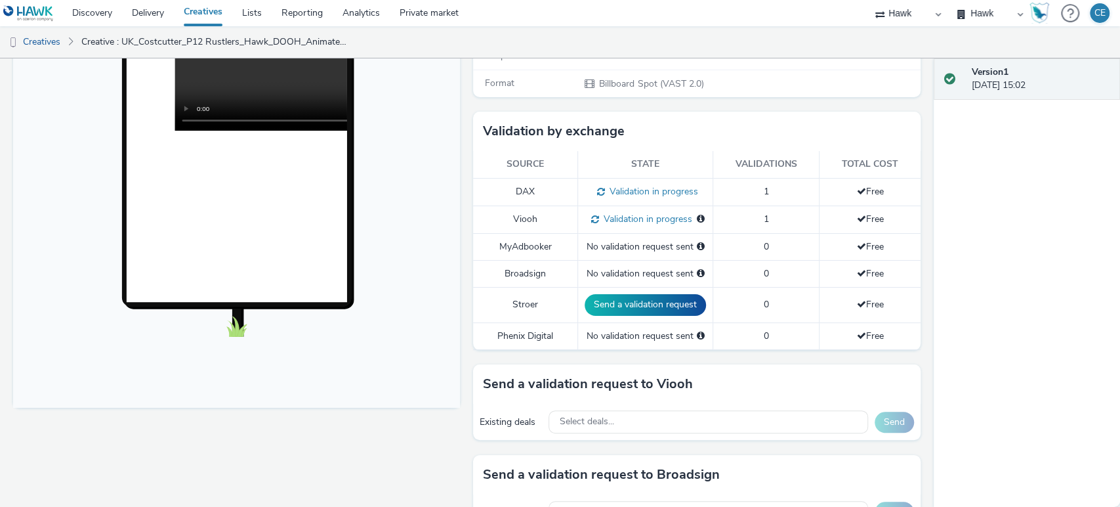
scroll to position [362, 0]
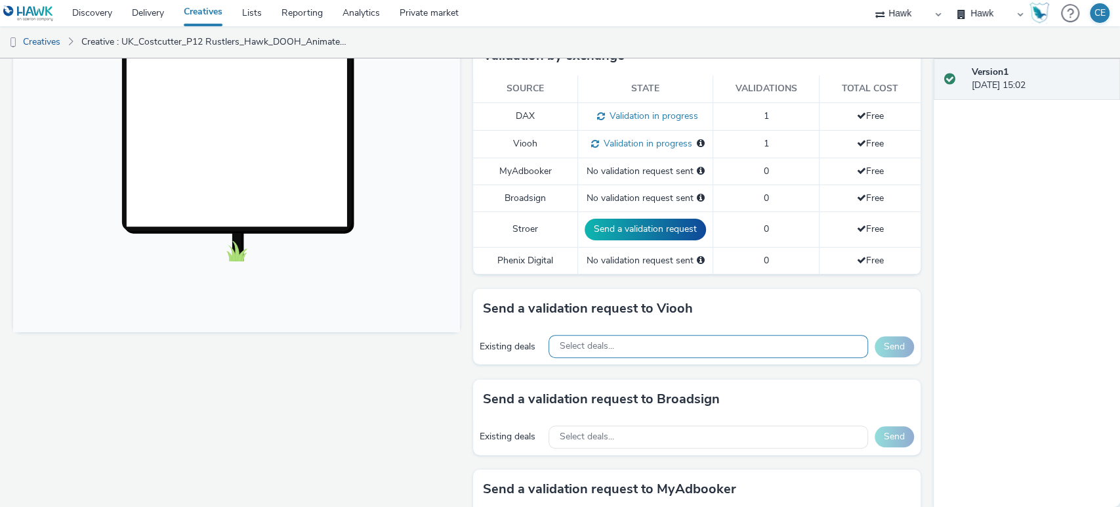
click at [627, 350] on div "Select deals..." at bounding box center [708, 346] width 319 height 23
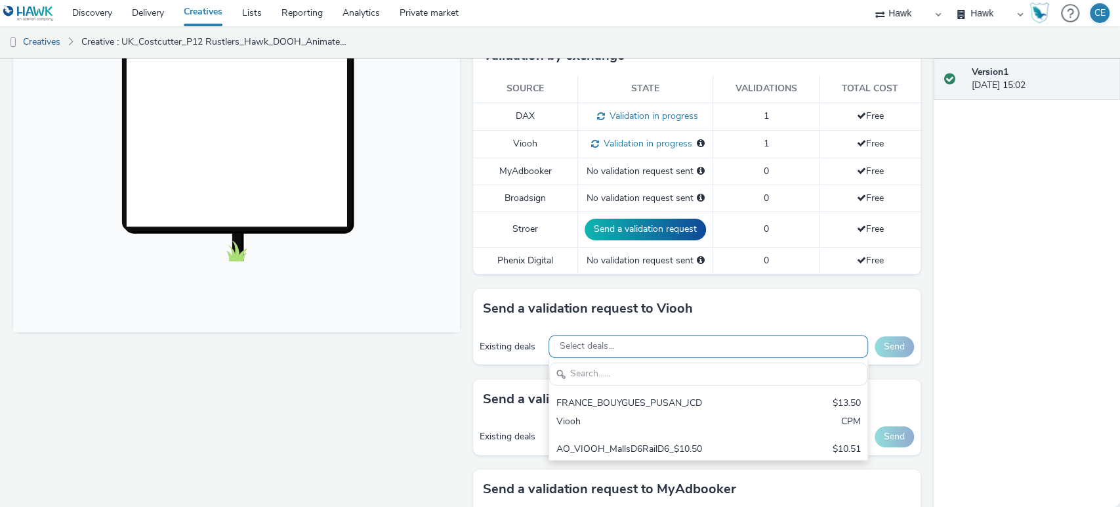
scroll to position [0, 0]
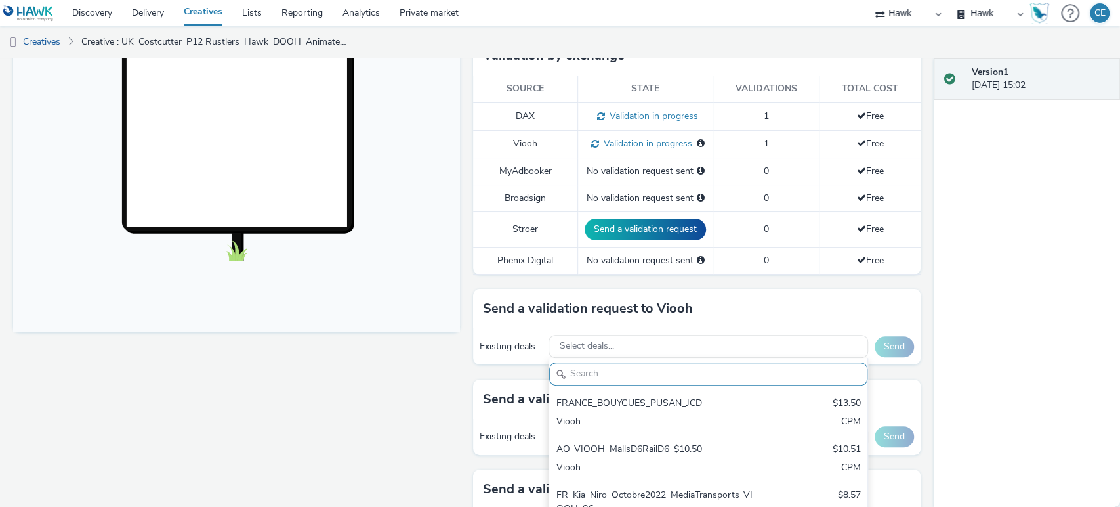
click at [566, 310] on h3 "Send a validation request to Viooh" at bounding box center [588, 309] width 210 height 20
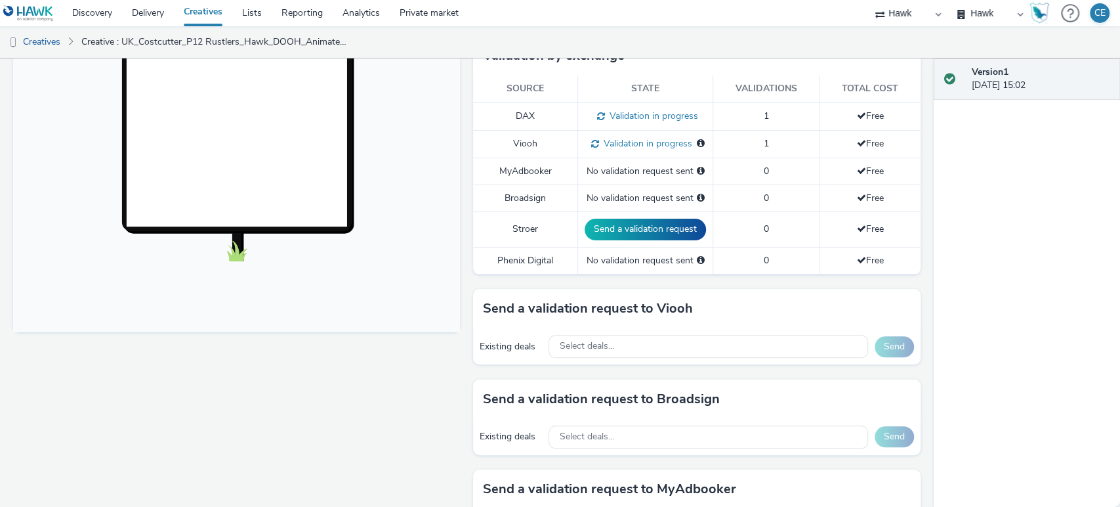
scroll to position [411, 0]
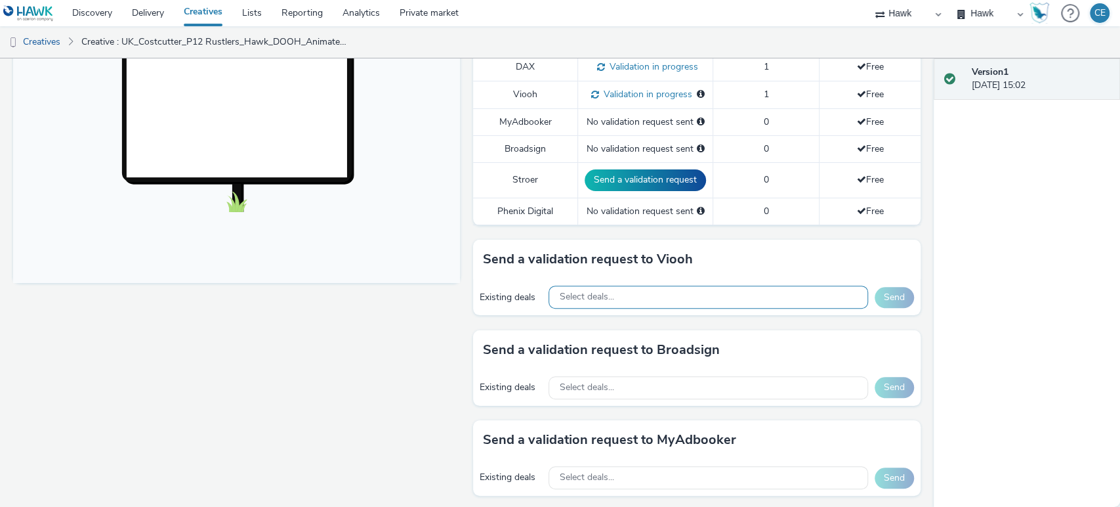
click at [584, 299] on span "Select deals..." at bounding box center [586, 296] width 54 height 11
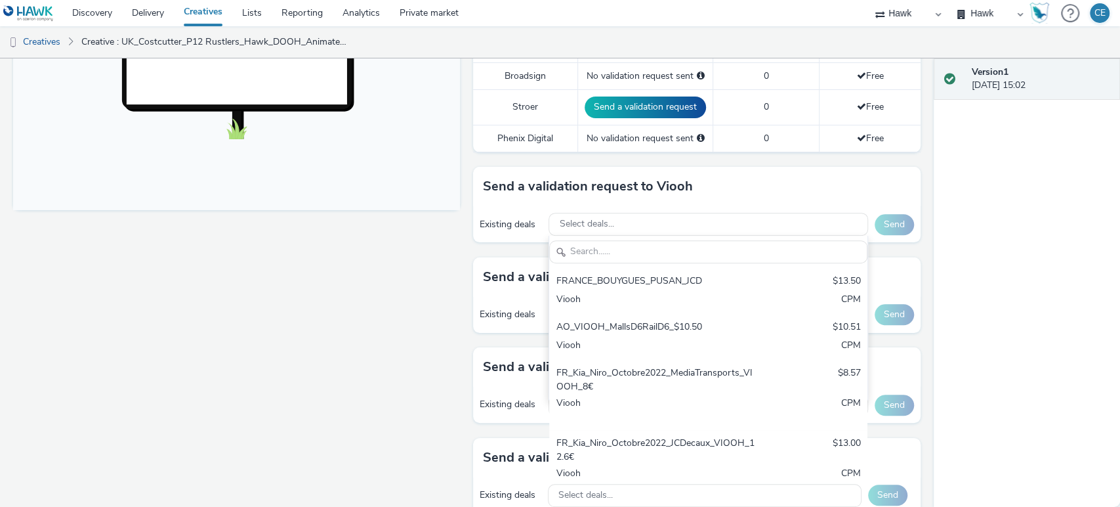
scroll to position [483, 0]
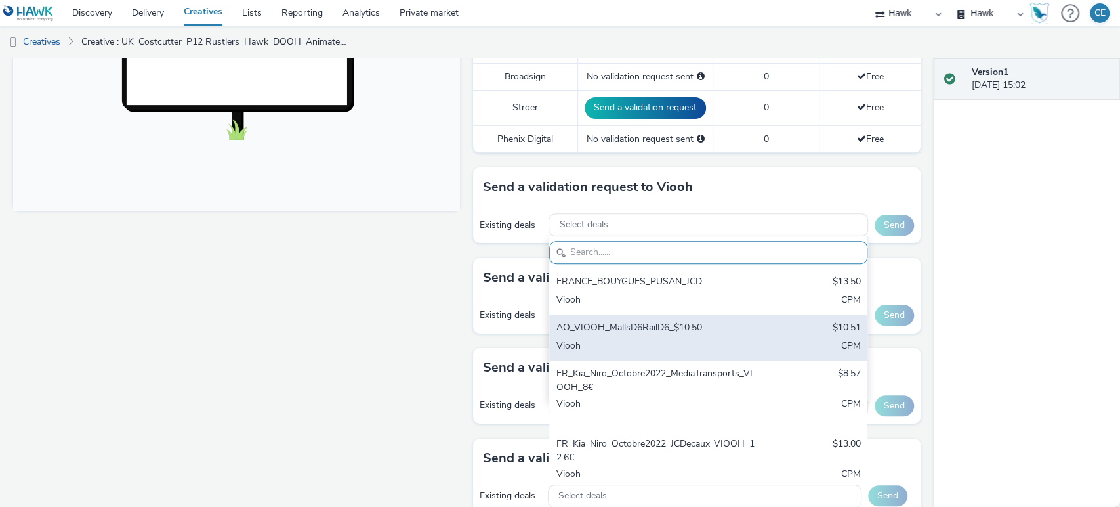
click at [644, 334] on div "AO_VIOOH_MallsD6RailD6_$10.50" at bounding box center [656, 328] width 201 height 15
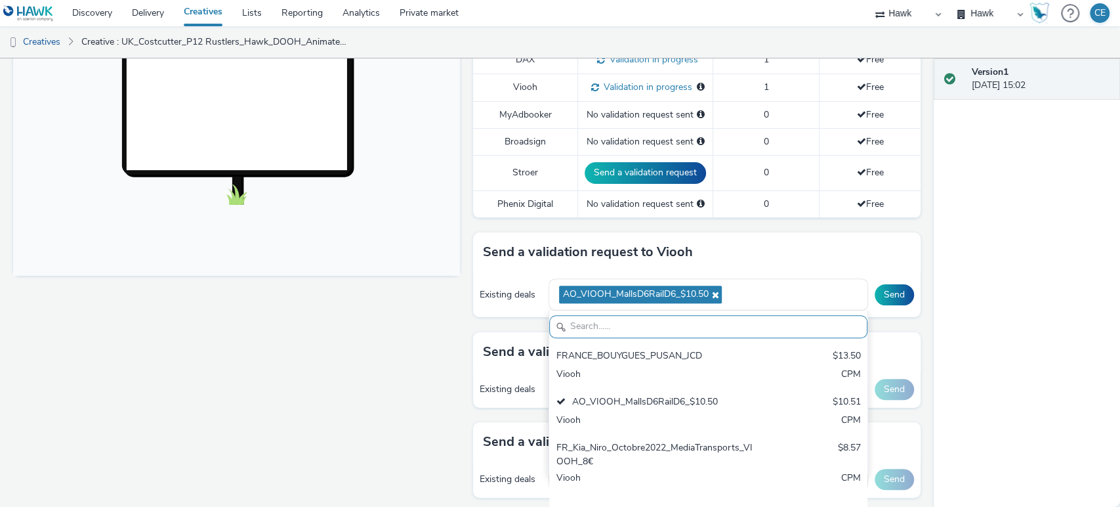
scroll to position [411, 0]
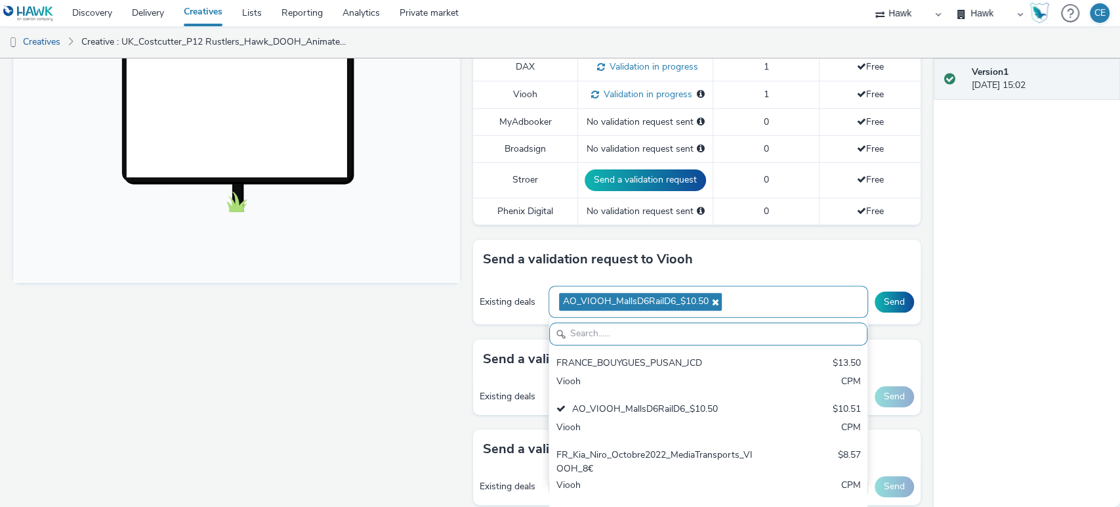
click at [711, 304] on icon at bounding box center [713, 301] width 10 height 9
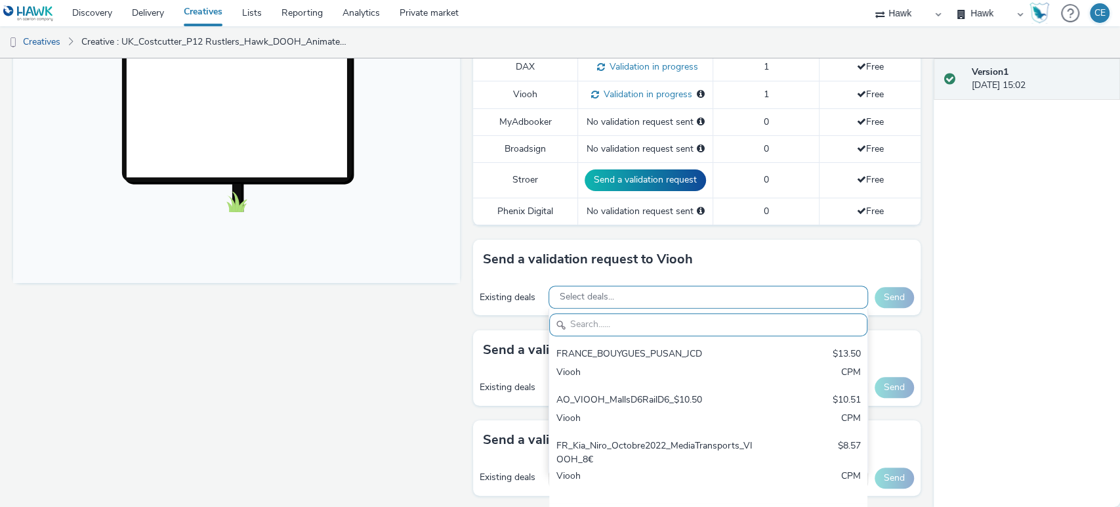
scroll to position [315, 0]
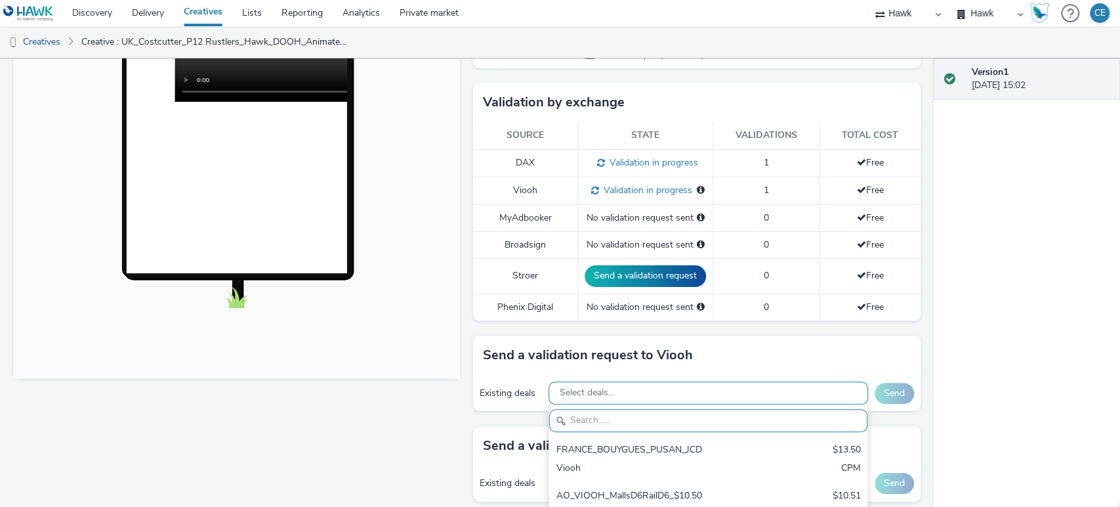
click at [760, 201] on td "1" at bounding box center [766, 190] width 106 height 28
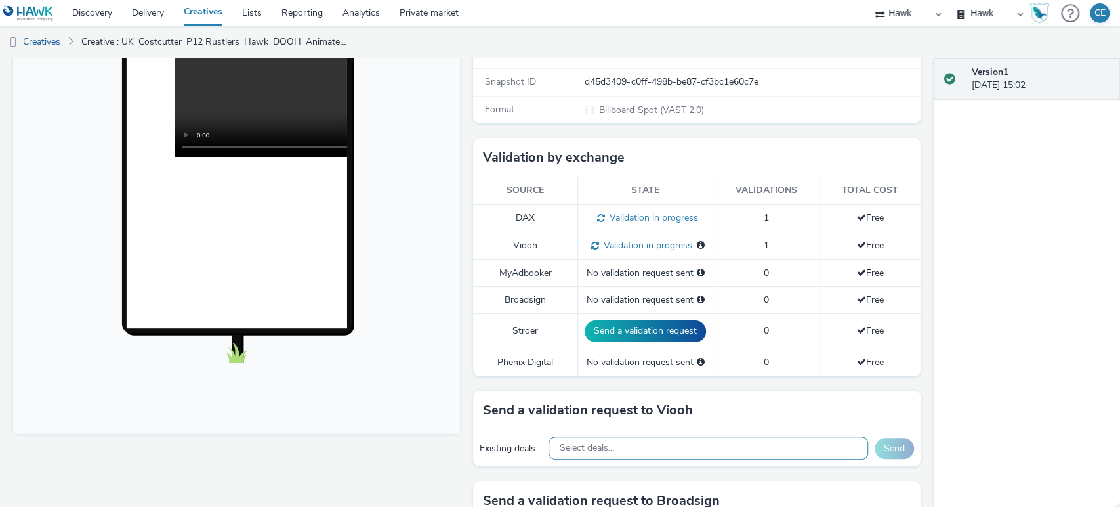
scroll to position [0, 0]
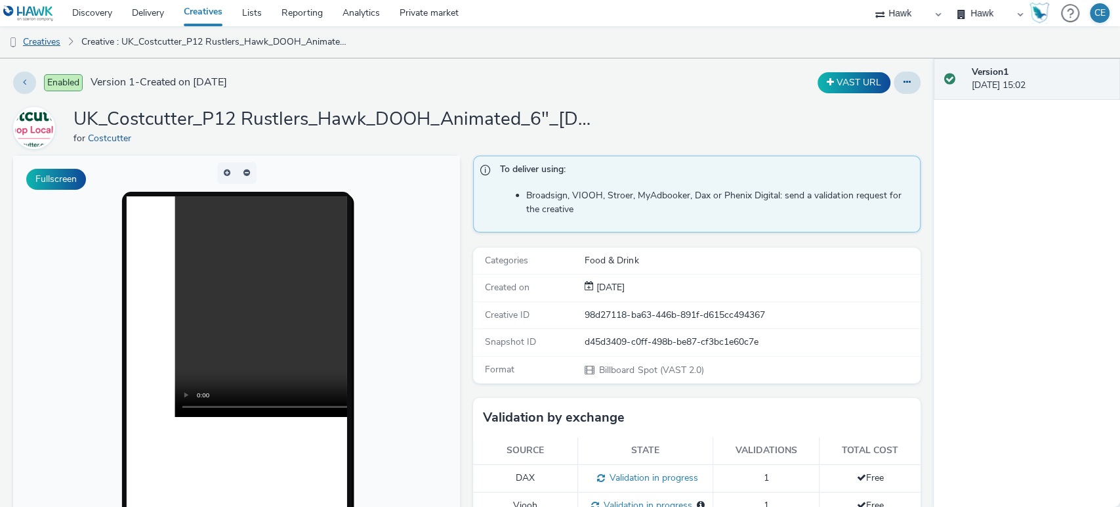
click at [49, 45] on link "Creatives" at bounding box center [33, 41] width 67 height 31
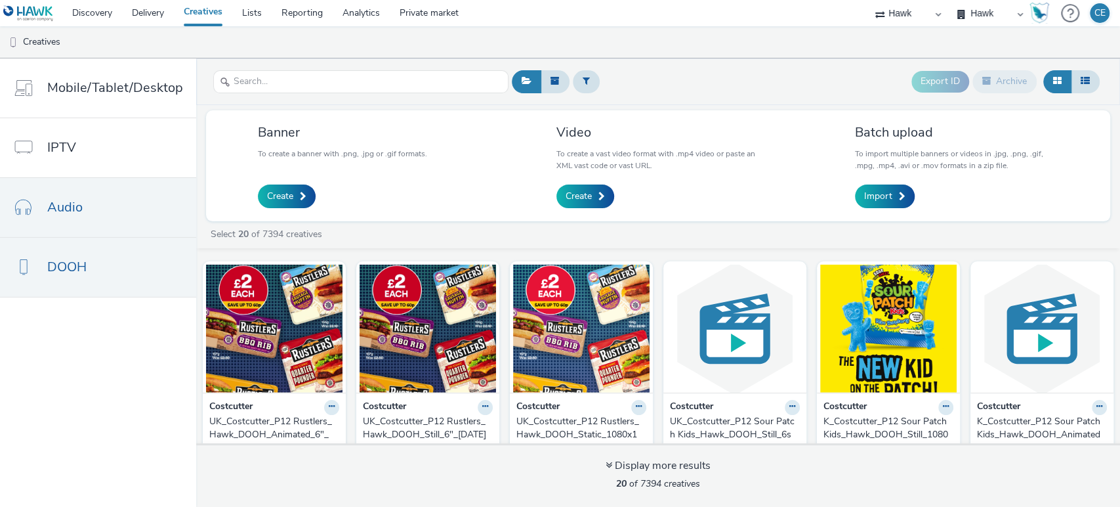
click at [121, 211] on link "Audio" at bounding box center [98, 207] width 196 height 59
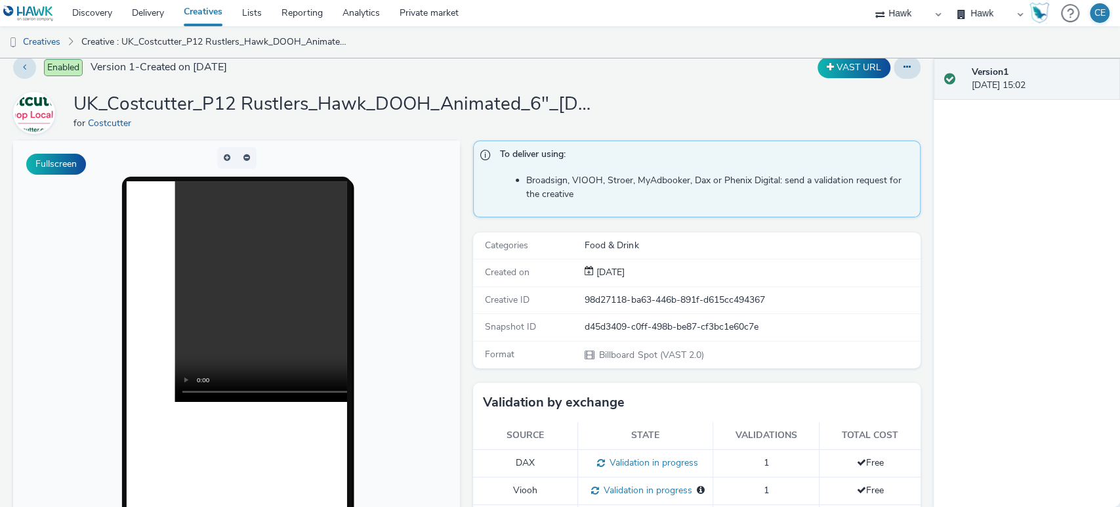
scroll to position [9, 0]
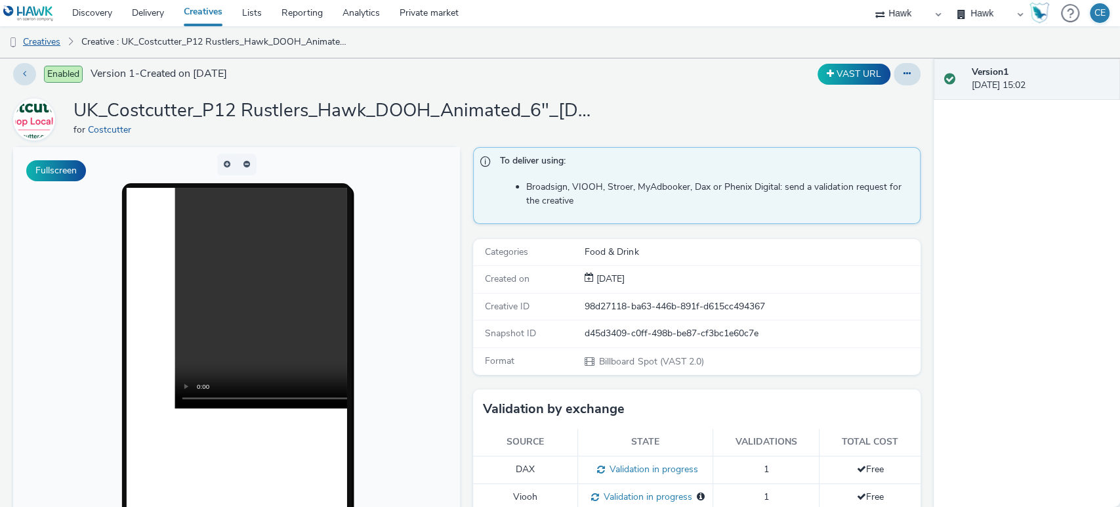
click at [67, 51] on link "Creatives" at bounding box center [33, 41] width 67 height 31
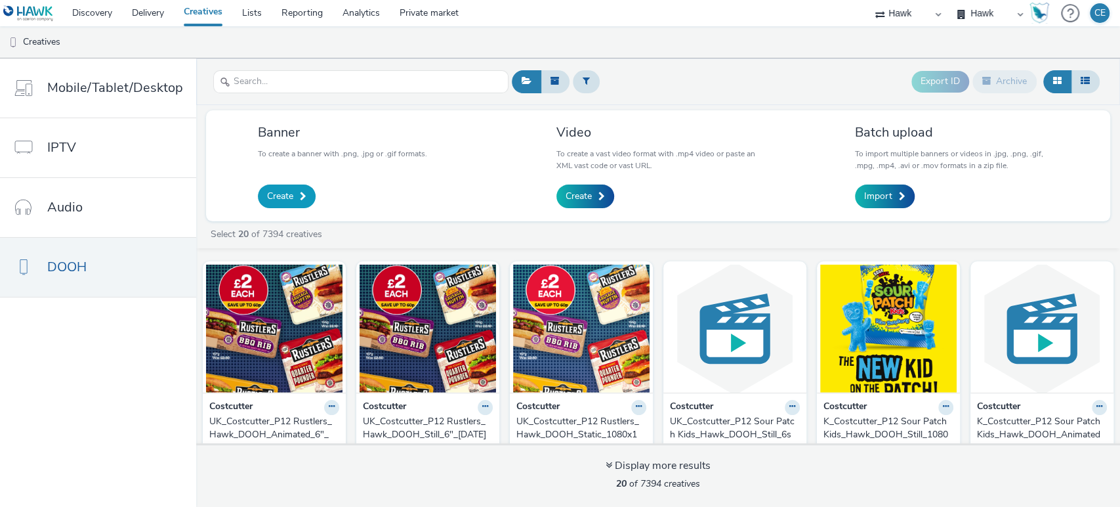
click at [294, 196] on link "Create" at bounding box center [287, 196] width 58 height 24
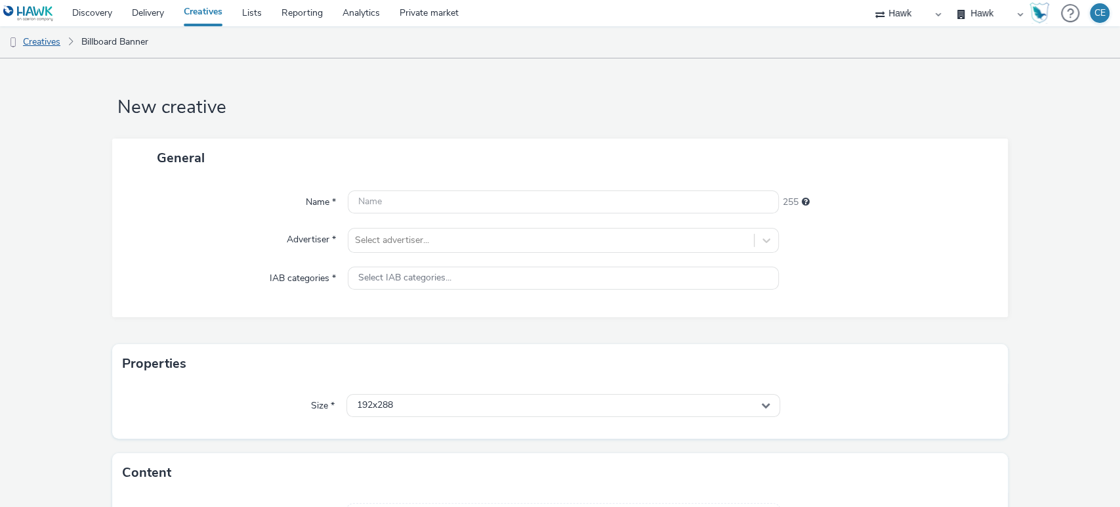
click at [43, 44] on link "Creatives" at bounding box center [33, 41] width 67 height 31
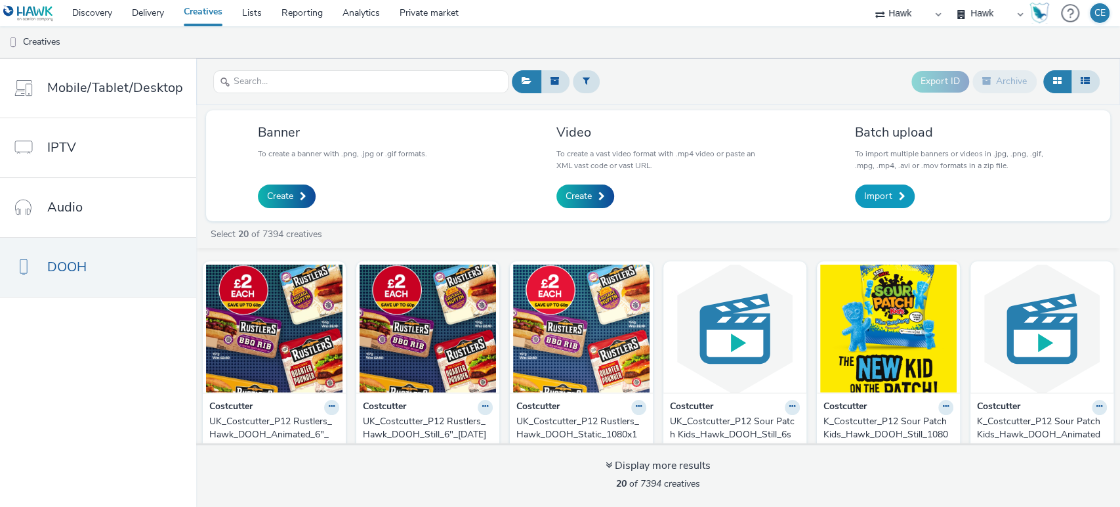
click at [888, 192] on span "Import" at bounding box center [878, 196] width 28 height 13
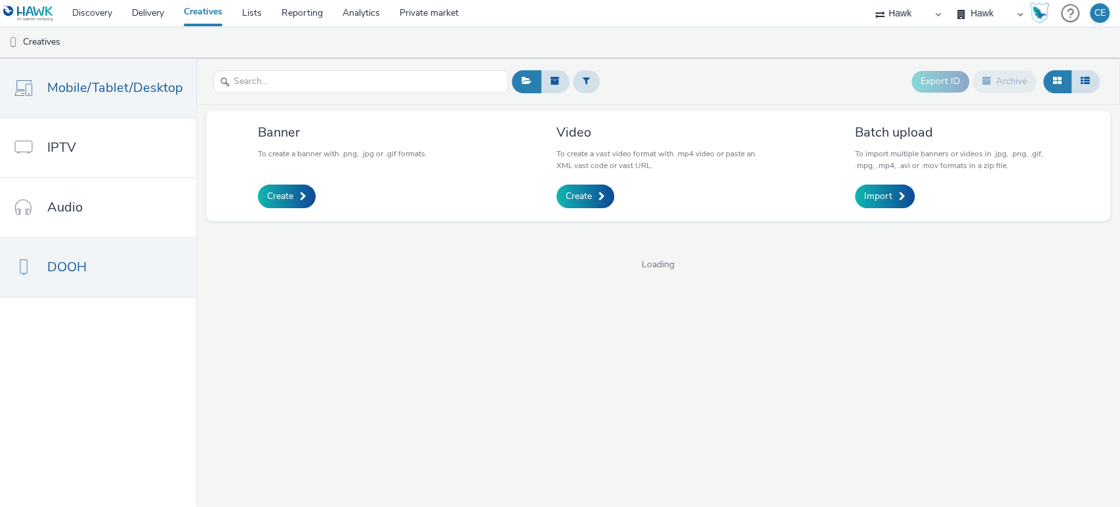
click at [138, 89] on span "Mobile/Tablet/Desktop" at bounding box center [115, 87] width 136 height 19
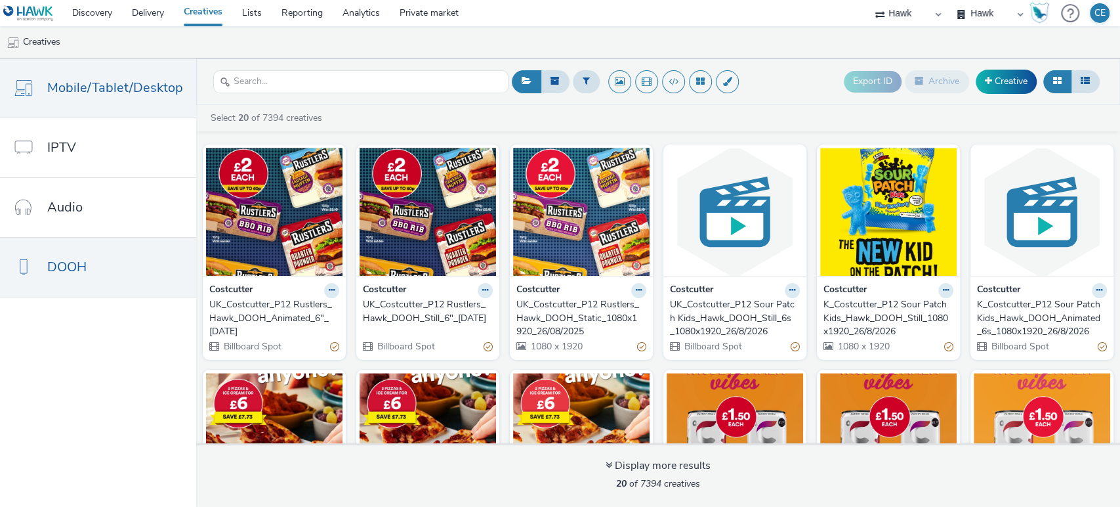
click at [120, 258] on link "DOOH" at bounding box center [98, 267] width 196 height 59
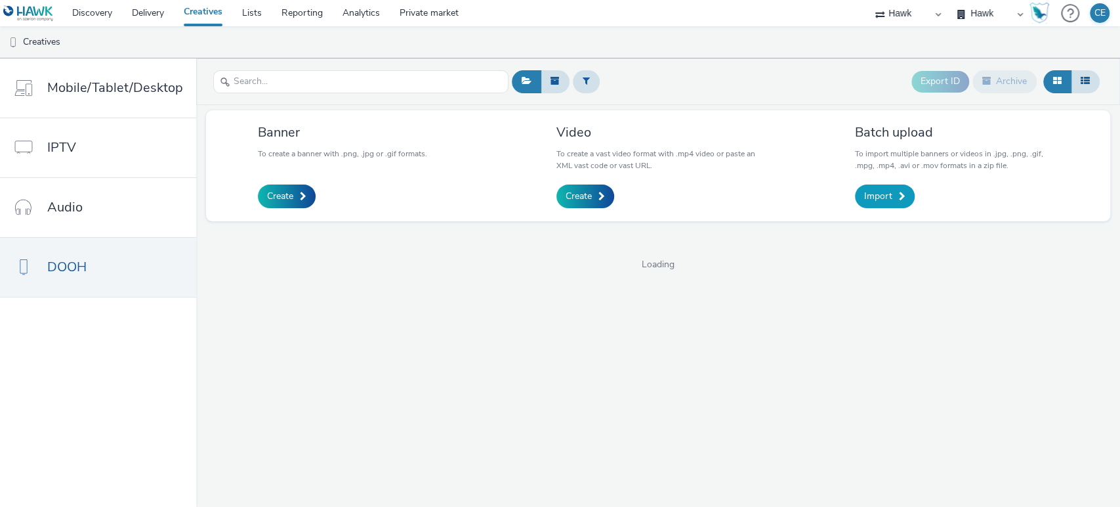
click at [888, 196] on span "Import" at bounding box center [878, 196] width 28 height 13
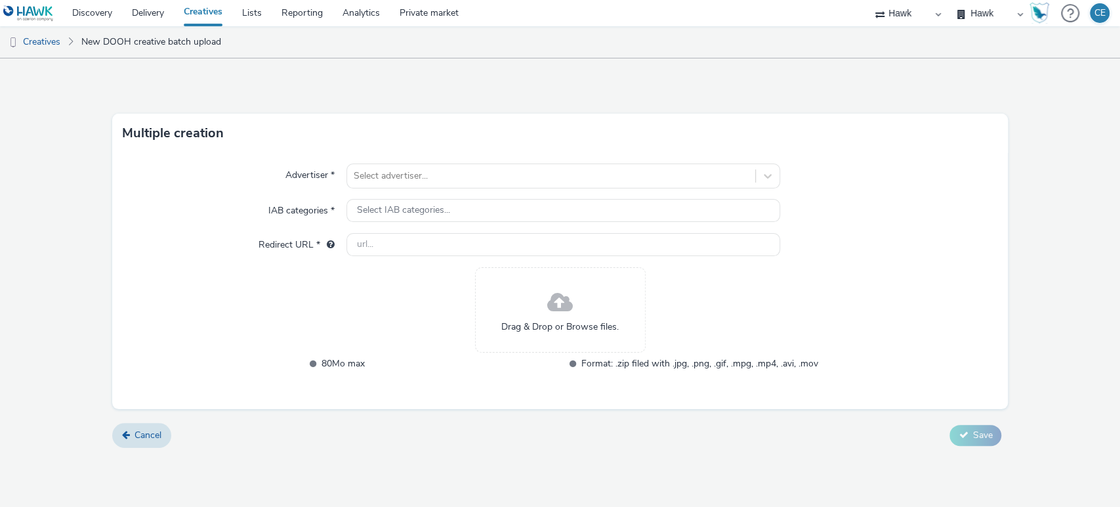
click at [556, 303] on span at bounding box center [560, 302] width 26 height 35
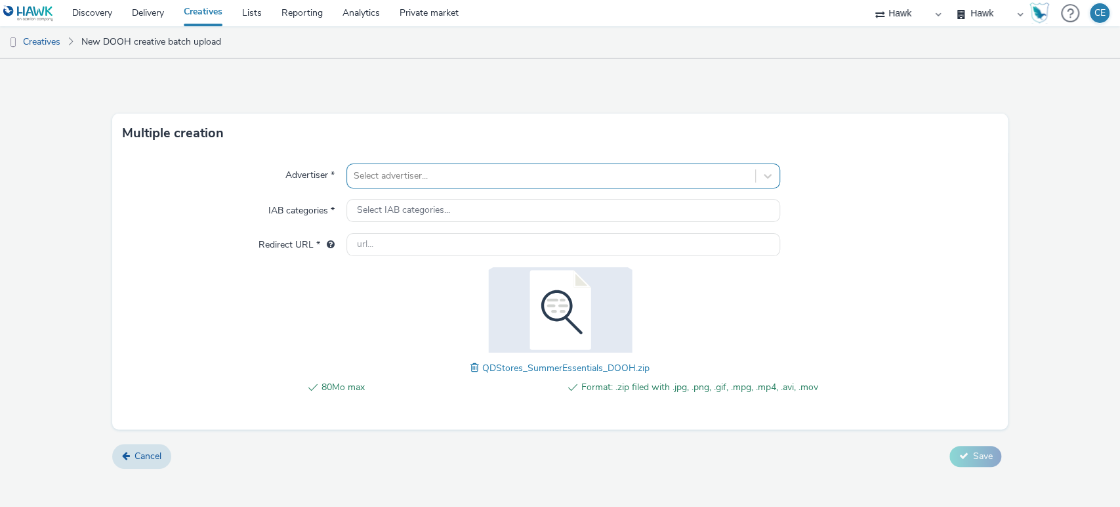
click at [655, 173] on div at bounding box center [552, 176] width 396 height 16
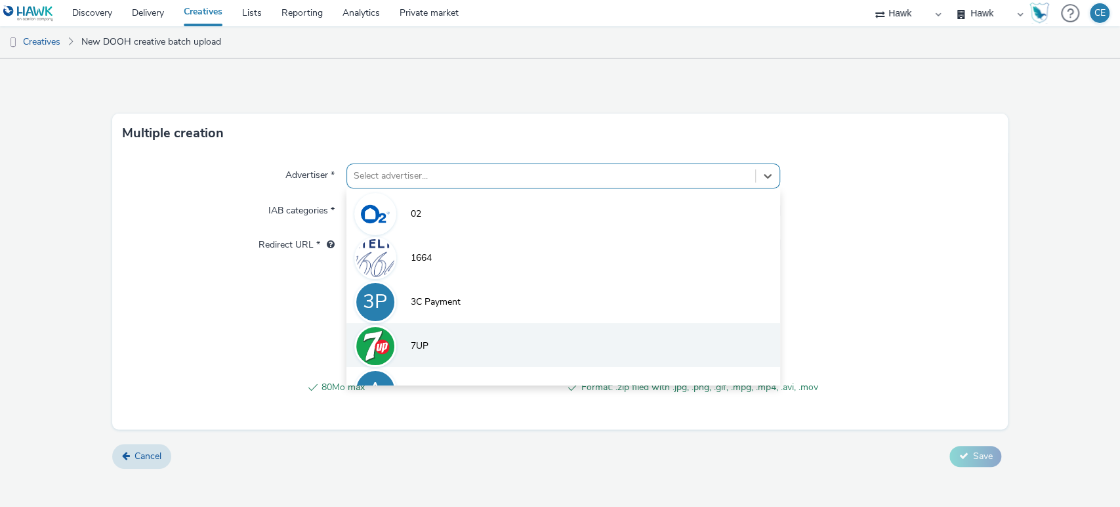
click at [503, 331] on li "7UP" at bounding box center [563, 345] width 434 height 44
type input "http://7up.fr"
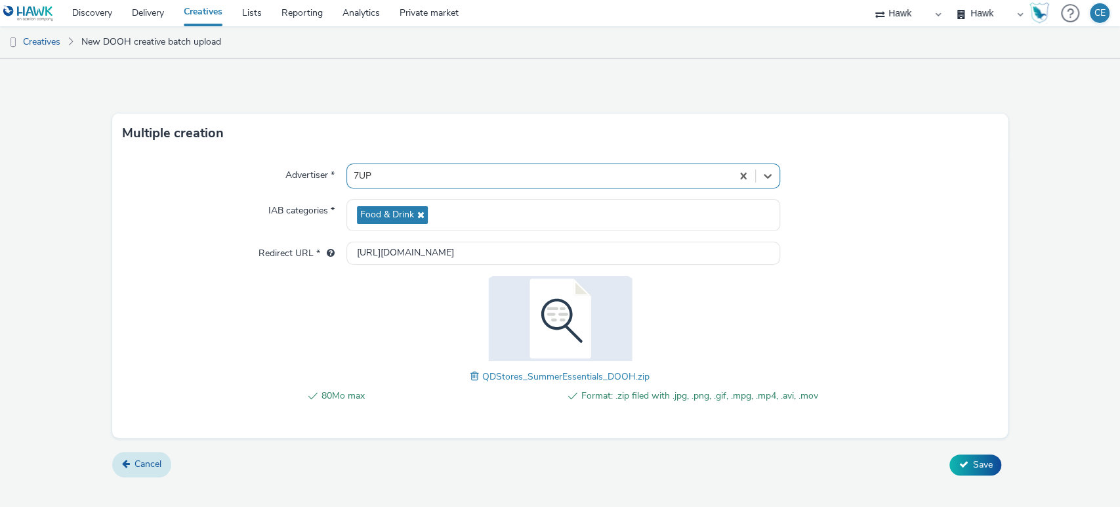
click at [157, 463] on span "Cancel" at bounding box center [148, 463] width 27 height 12
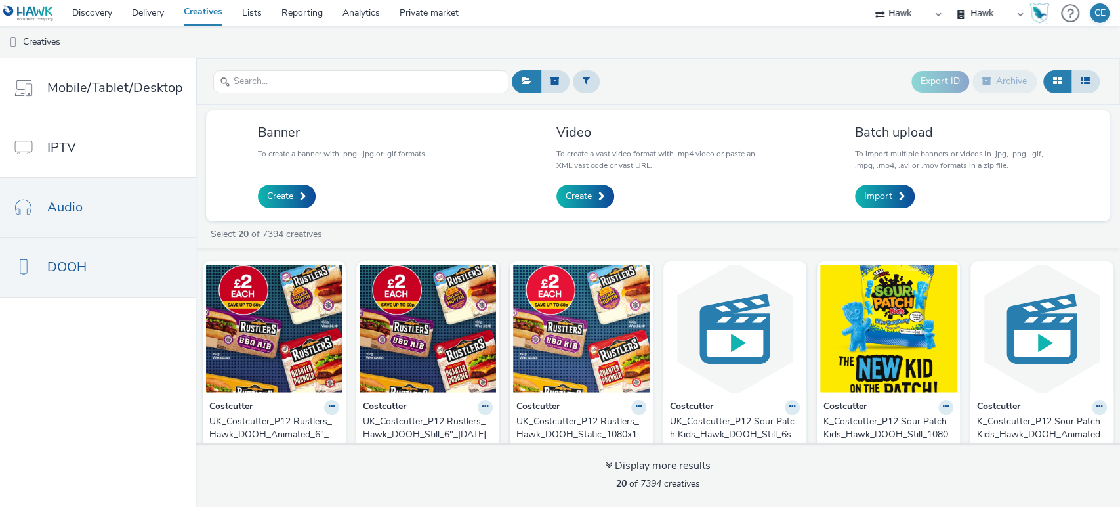
click at [134, 213] on link "Audio" at bounding box center [98, 207] width 196 height 59
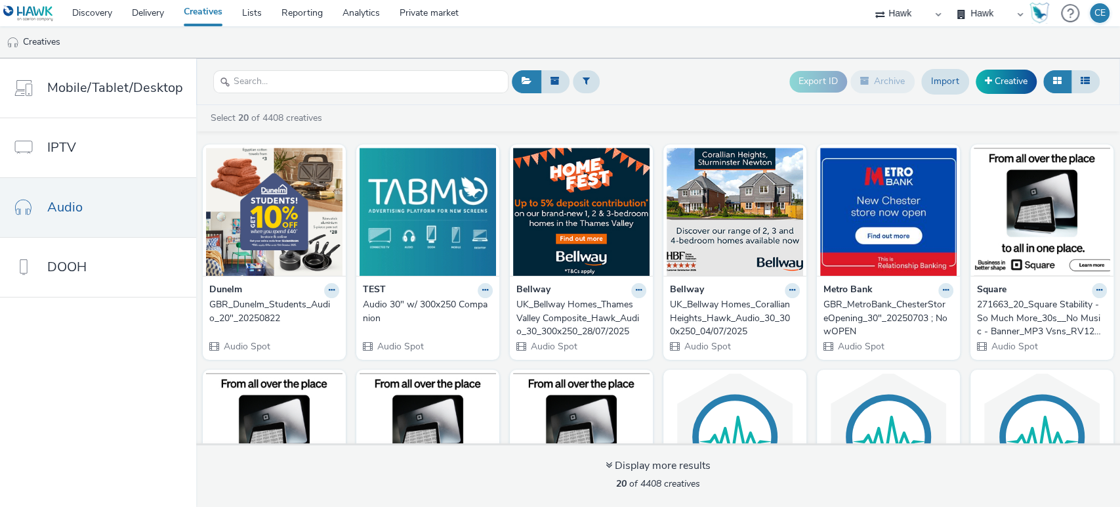
click at [288, 306] on div "GBR_Dunelm_Students_Audio_20"_20250822" at bounding box center [271, 311] width 125 height 27
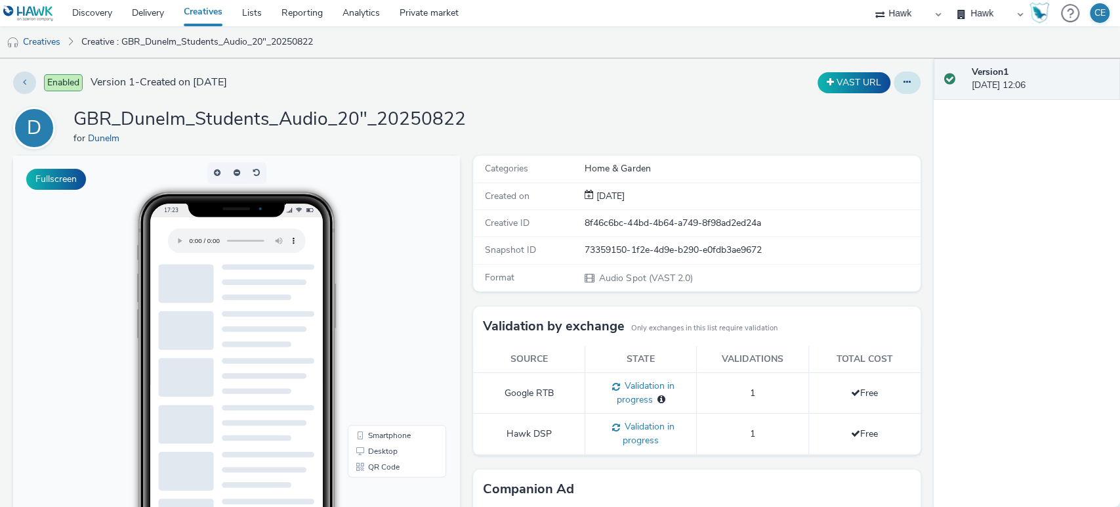
click at [902, 85] on button at bounding box center [907, 83] width 27 height 22
click at [876, 109] on link "Edit" at bounding box center [871, 109] width 98 height 26
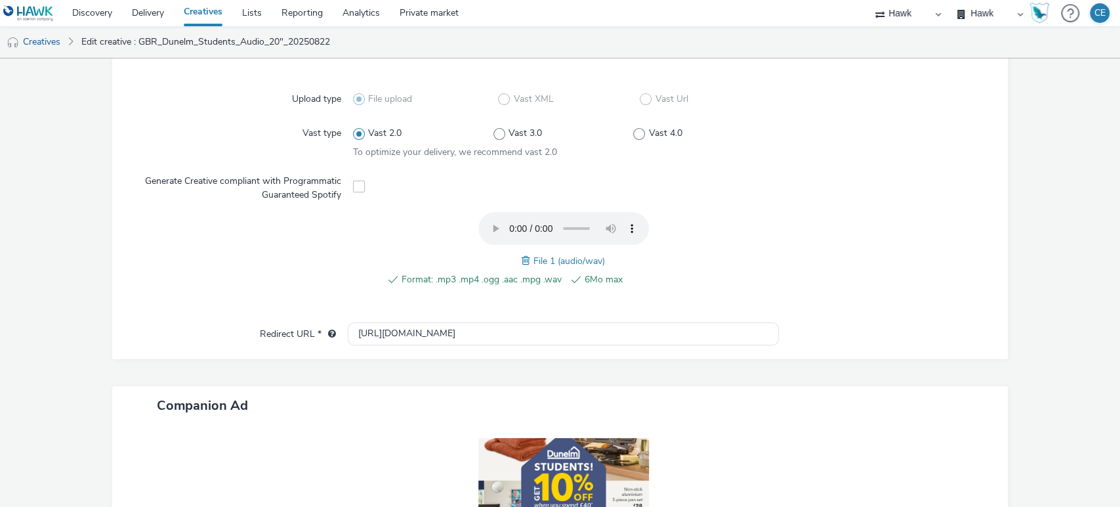
click at [806, 218] on div at bounding box center [879, 256] width 211 height 89
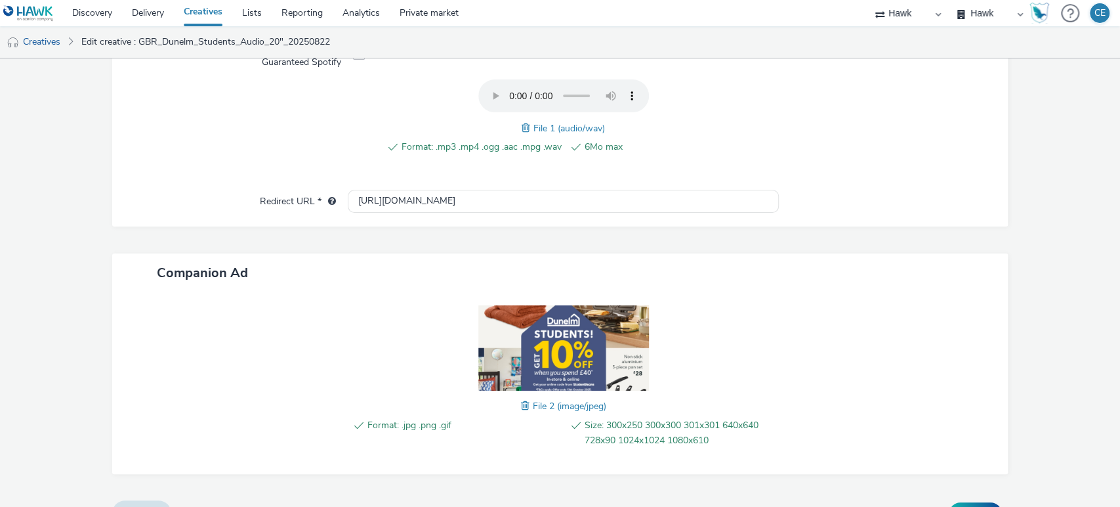
scroll to position [484, 0]
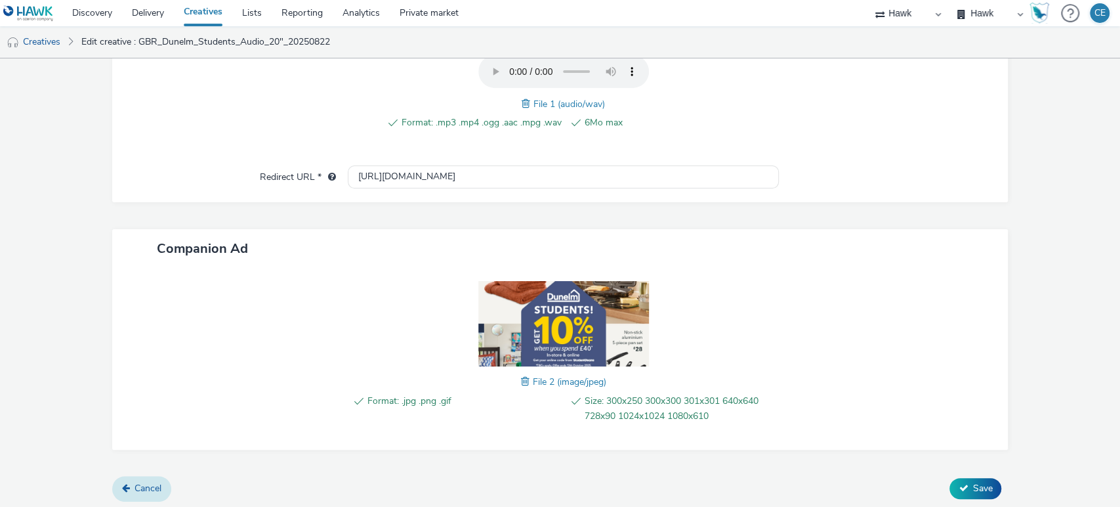
click at [122, 485] on icon at bounding box center [126, 487] width 8 height 9
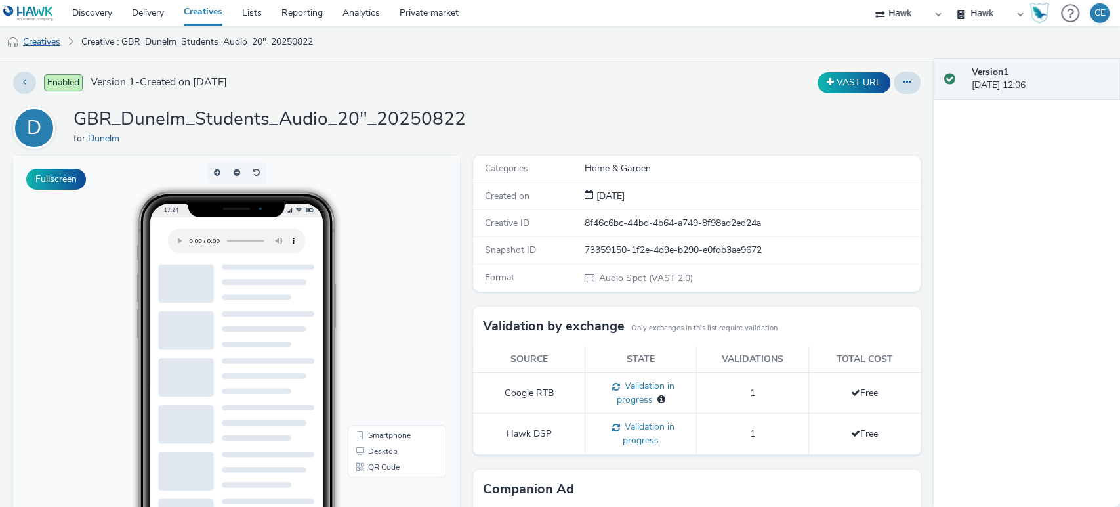
click at [43, 32] on link "Creatives" at bounding box center [33, 41] width 67 height 31
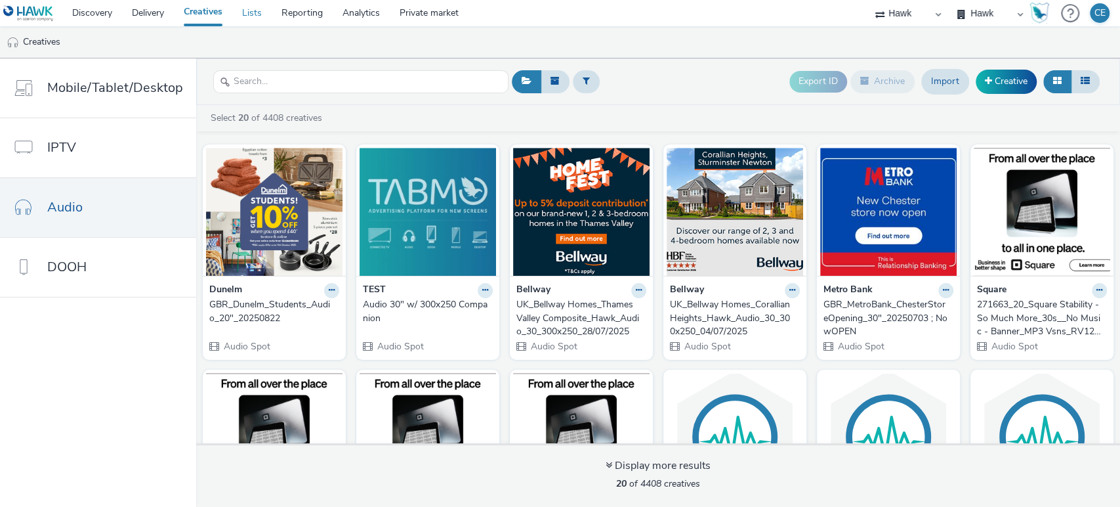
click at [252, 18] on link "Lists" at bounding box center [251, 13] width 39 height 26
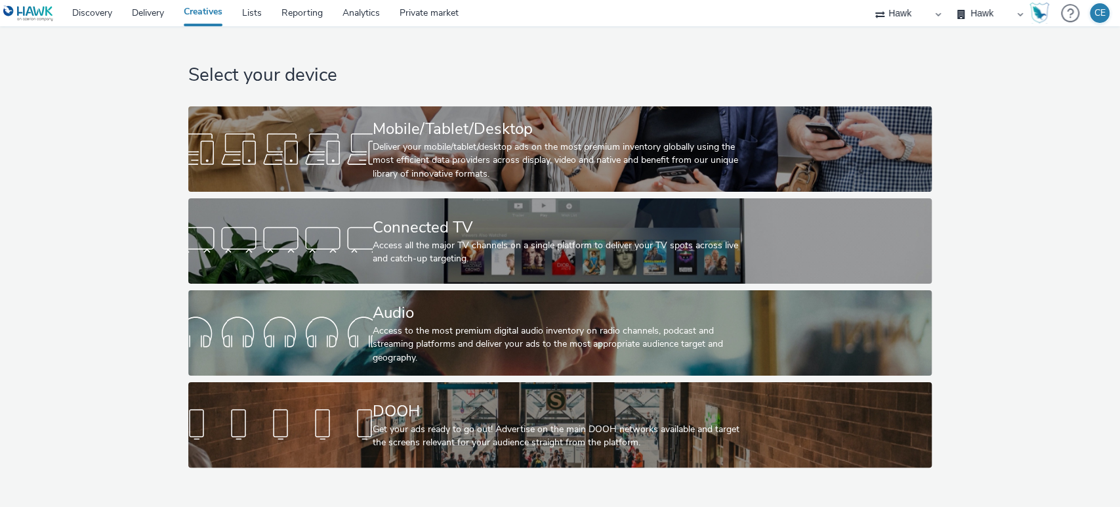
click at [61, 16] on link at bounding box center [31, 13] width 62 height 26
click at [243, 11] on link "Lists" at bounding box center [251, 13] width 39 height 26
